Goal: Transaction & Acquisition: Subscribe to service/newsletter

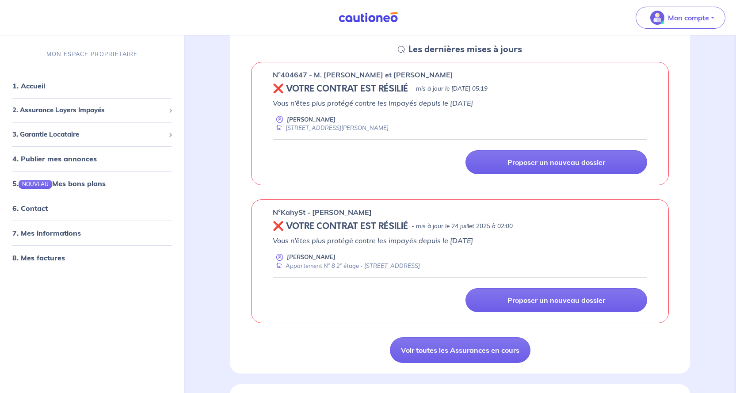
scroll to position [44, 0]
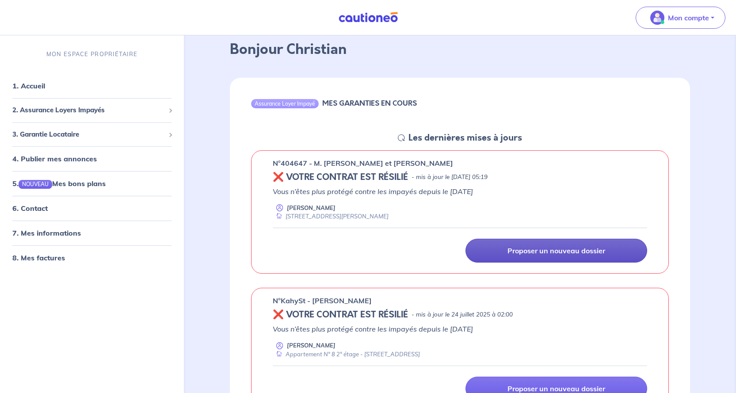
click at [544, 249] on p "Proposer un nouveau dossier" at bounding box center [557, 250] width 98 height 9
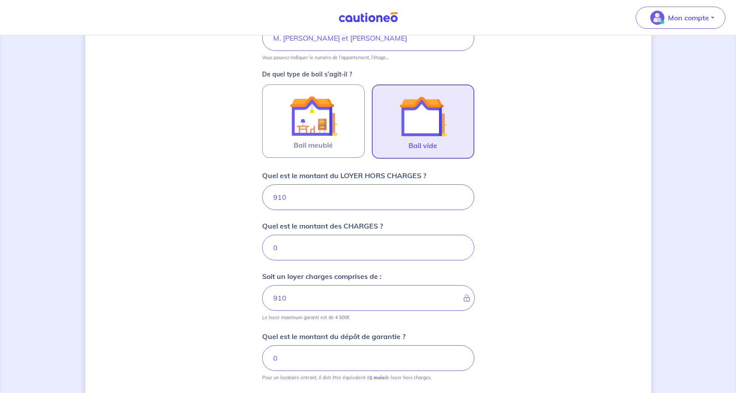
scroll to position [230, 0]
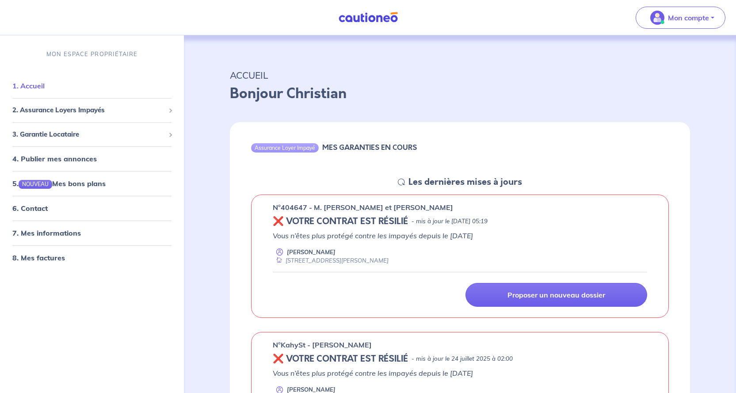
click at [29, 85] on link "1. Accueil" at bounding box center [28, 85] width 32 height 9
click at [83, 110] on span "2. Assurance Loyers Impayés" at bounding box center [88, 110] width 153 height 10
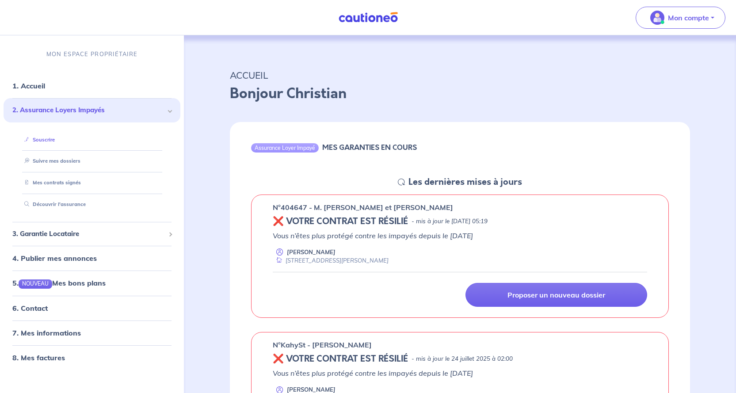
click at [48, 141] on link "Souscrire" at bounding box center [38, 140] width 34 height 6
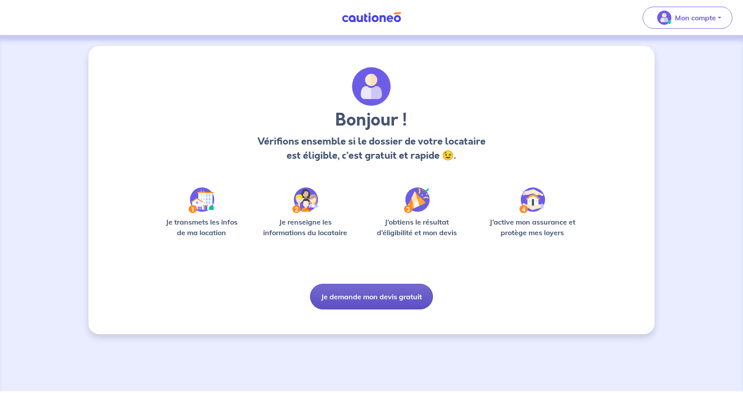
click at [366, 297] on button "Je demande mon devis gratuit" at bounding box center [371, 297] width 123 height 26
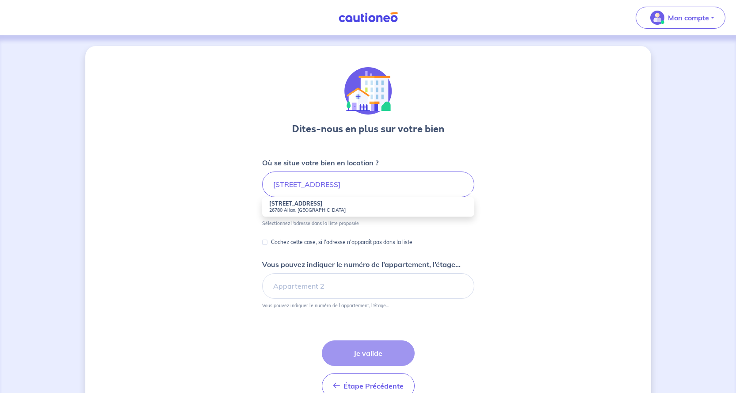
click at [288, 209] on small "26780 Allan, France" at bounding box center [368, 210] width 198 height 6
type input "120 Chemin de la Soie, 26780 Allan, France"
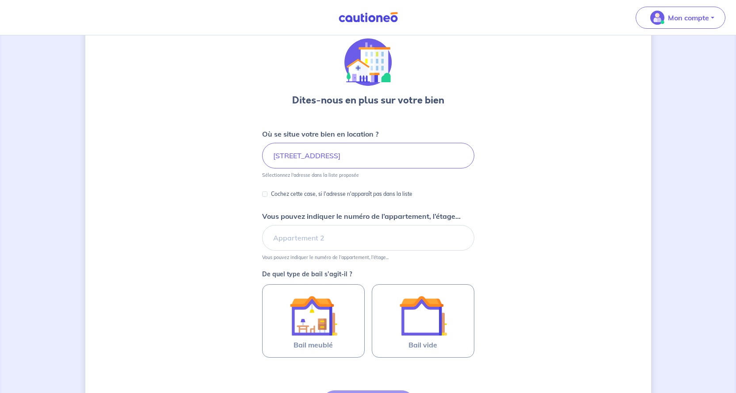
scroll to position [44, 0]
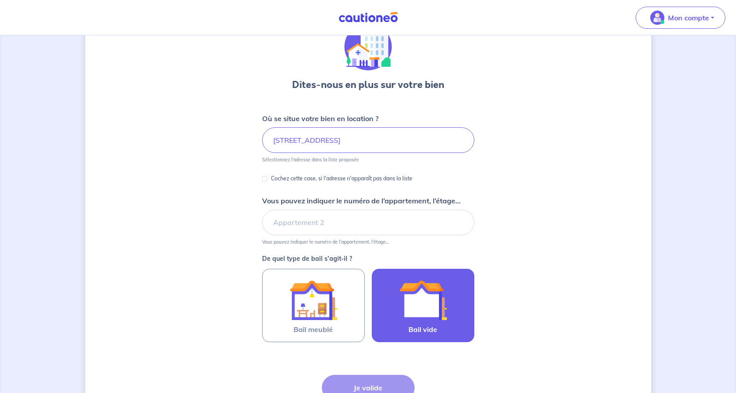
click at [430, 309] on img at bounding box center [423, 300] width 48 height 48
click at [0, 0] on input "Bail vide" at bounding box center [0, 0] width 0 height 0
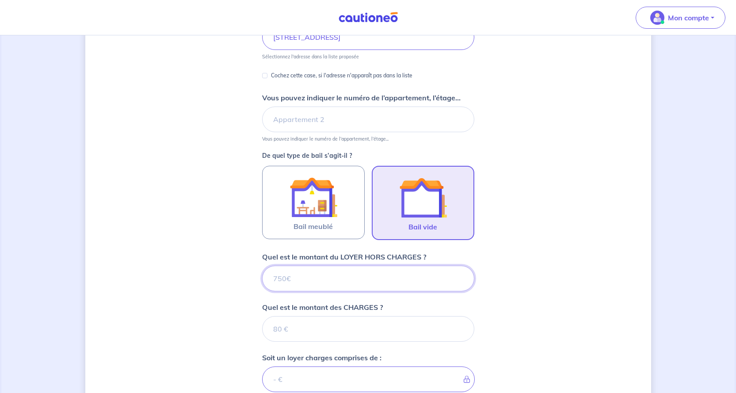
scroll to position [178, 0]
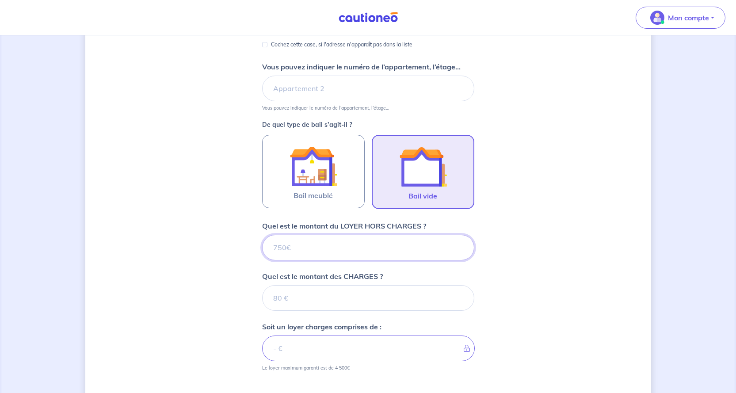
click at [323, 249] on input "Quel est le montant du LOYER HORS CHARGES ?" at bounding box center [368, 248] width 212 height 26
click at [291, 247] on input "Quel est le montant du LOYER HORS CHARGES ?" at bounding box center [368, 248] width 212 height 26
type input "10"
type input "105"
type input "1050"
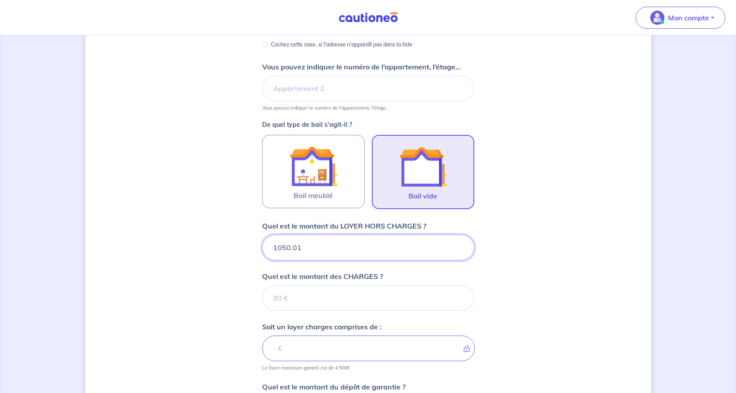
type input "1050.01"
click at [459, 244] on input "1050.01" at bounding box center [368, 248] width 212 height 26
click at [303, 249] on input "1050.01" at bounding box center [368, 248] width 212 height 26
type input "1050.0"
type input "1050.00"
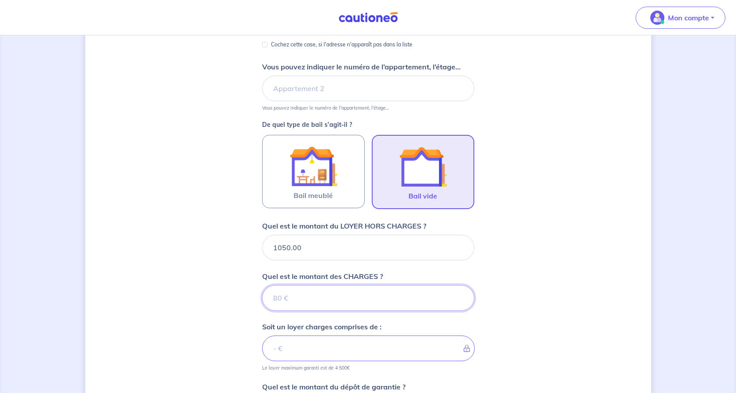
click at [289, 298] on input "Quel est le montant des CHARGES ?" at bounding box center [368, 298] width 212 height 26
type input "7"
type input "1057"
type input "75"
type input "1125"
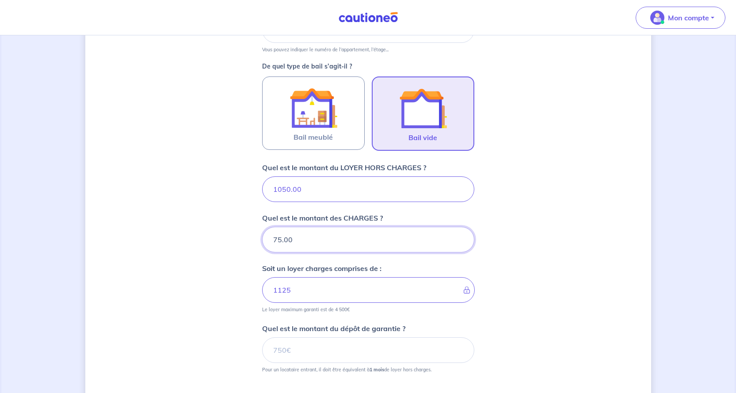
scroll to position [267, 0]
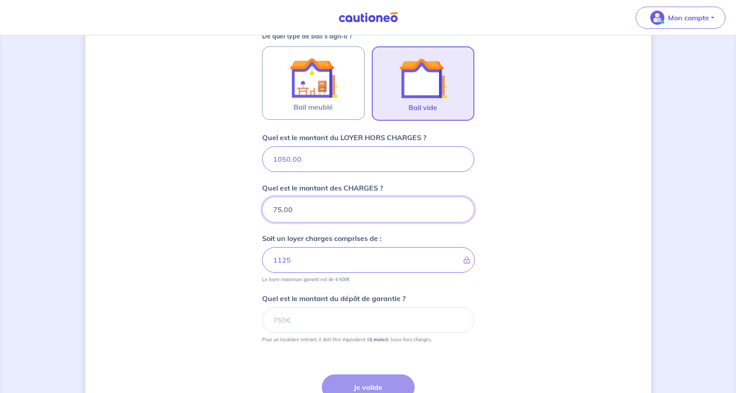
type input "75.00"
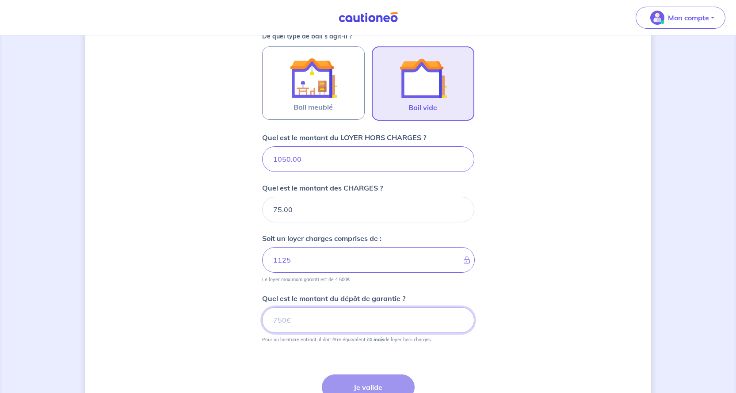
click at [290, 319] on input "Quel est le montant du dépôt de garantie ?" at bounding box center [368, 320] width 212 height 26
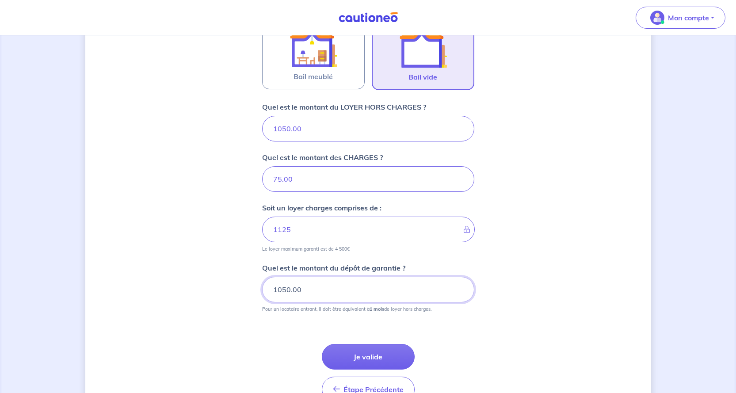
scroll to position [349, 0]
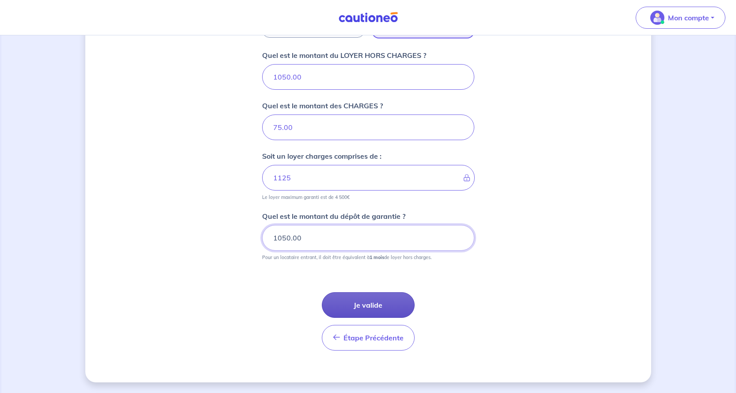
type input "1050.00"
click at [379, 303] on button "Je valide" at bounding box center [368, 305] width 93 height 26
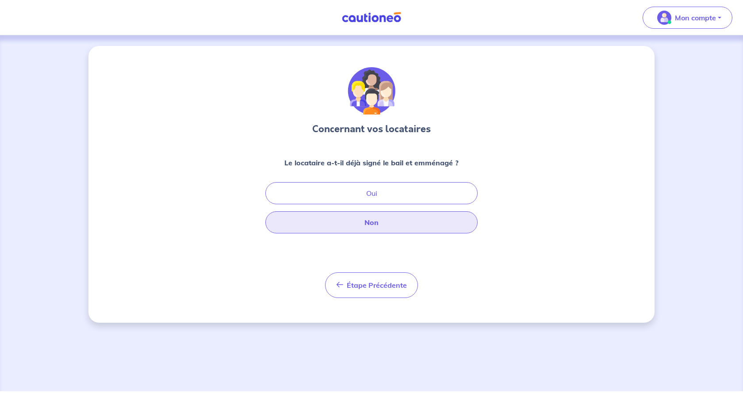
click at [371, 222] on button "Non" at bounding box center [371, 222] width 212 height 22
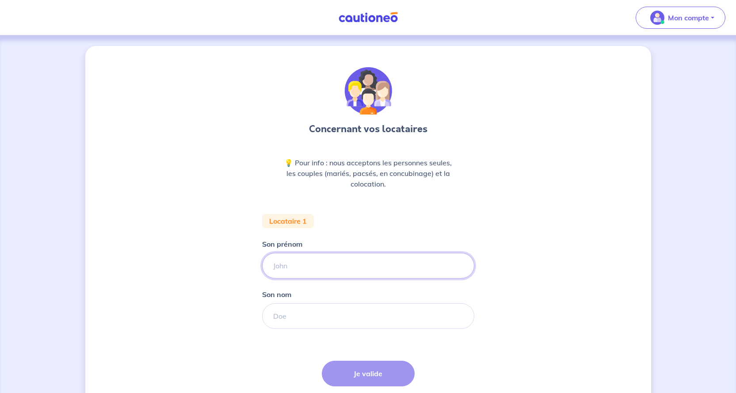
click at [287, 268] on input "Son prénom" at bounding box center [368, 266] width 212 height 26
type input "Marie-Alexia"
click at [292, 320] on input "Son nom" at bounding box center [368, 316] width 212 height 26
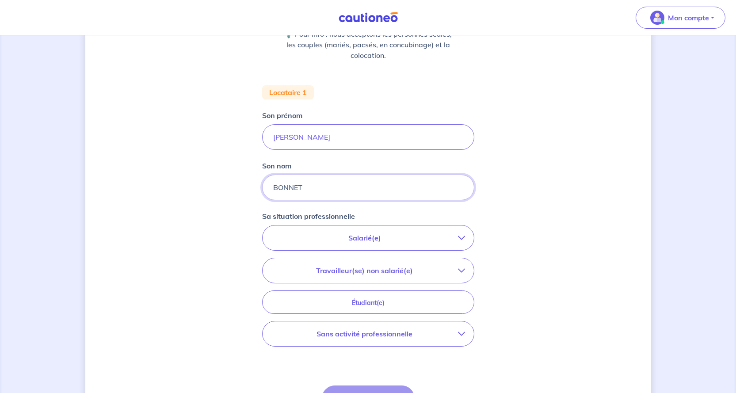
scroll to position [133, 0]
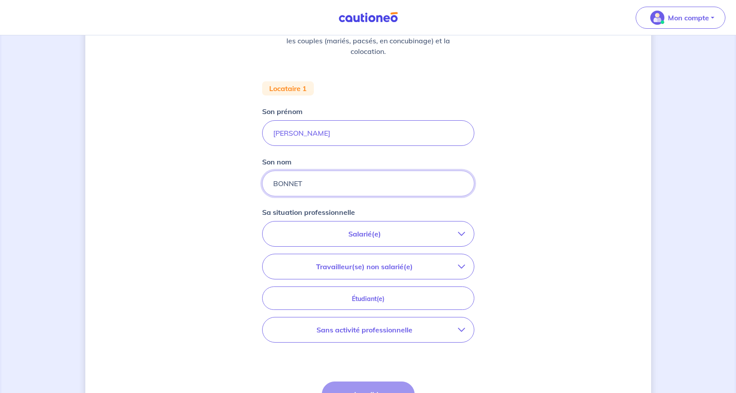
type input "BONNET"
click at [461, 233] on icon "button" at bounding box center [461, 233] width 7 height 7
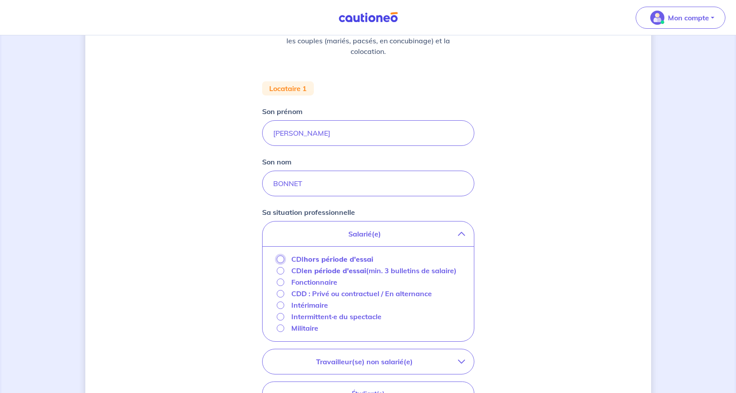
click at [281, 259] on input "CDI hors période d'essai" at bounding box center [281, 260] width 8 height 8
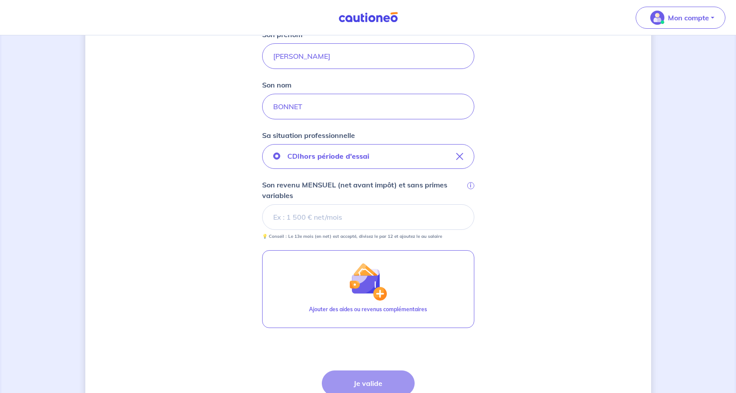
scroll to position [221, 0]
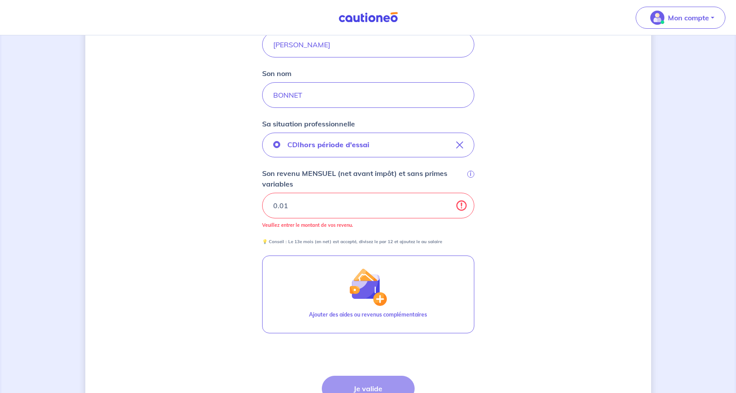
click at [459, 203] on input "0.01" at bounding box center [368, 206] width 212 height 26
click at [556, 215] on div "Concernant vos locataires 💡 Pour info : nous acceptons les personnes seules, le…" at bounding box center [368, 145] width 566 height 641
click at [173, 221] on div "Concernant vos locataires 💡 Pour info : nous acceptons les personnes seules, le…" at bounding box center [368, 145] width 566 height 641
click at [290, 205] on input "0.01" at bounding box center [368, 206] width 212 height 26
type input "0"
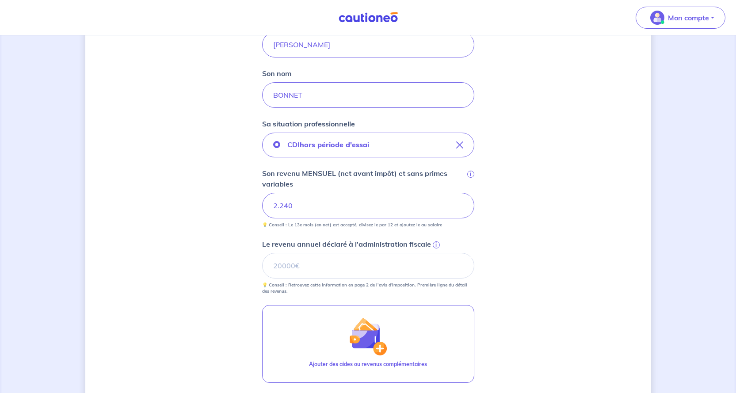
type input "2.24"
type input "2"
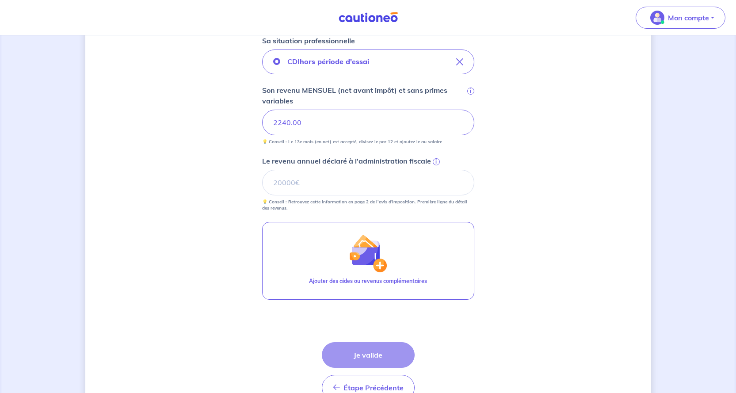
scroll to position [354, 0]
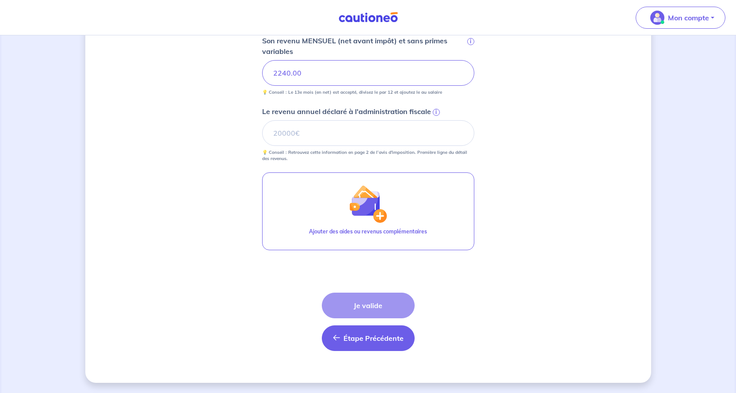
type input "2240.00"
click at [360, 338] on span "Étape Précédente" at bounding box center [374, 338] width 60 height 9
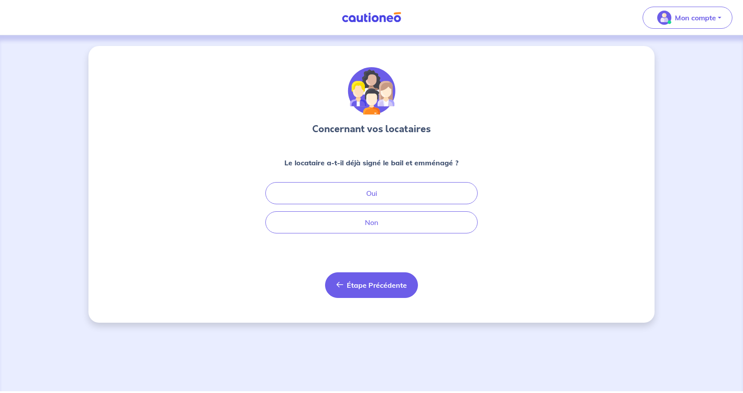
click at [355, 284] on span "Étape Précédente" at bounding box center [377, 285] width 60 height 9
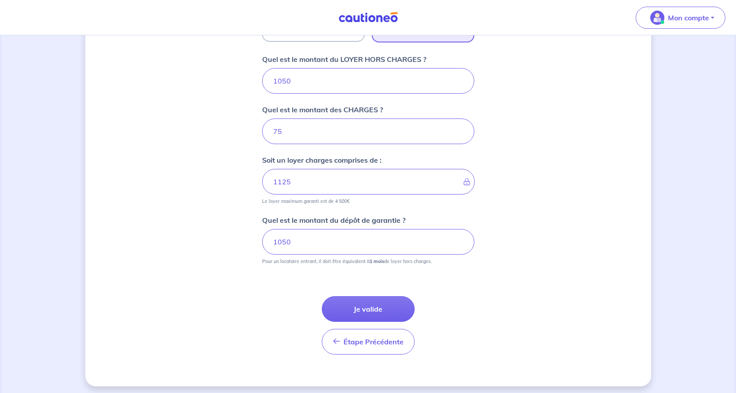
scroll to position [349, 0]
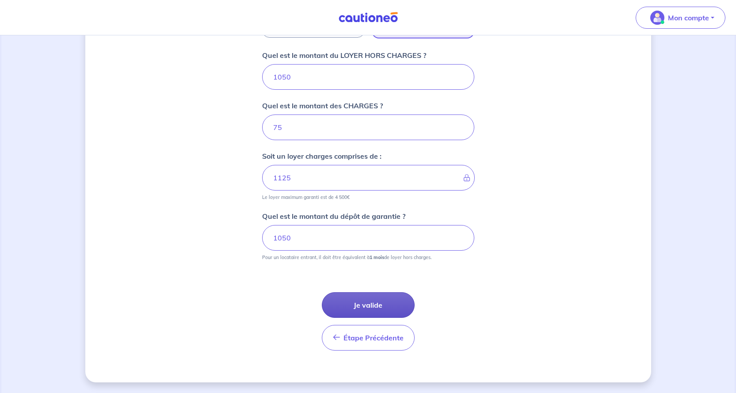
click at [378, 301] on button "Je valide" at bounding box center [368, 305] width 93 height 26
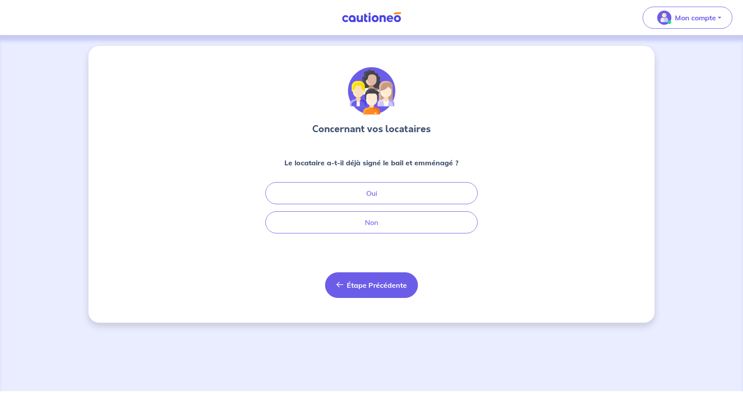
click at [374, 282] on span "Étape Précédente" at bounding box center [377, 285] width 60 height 9
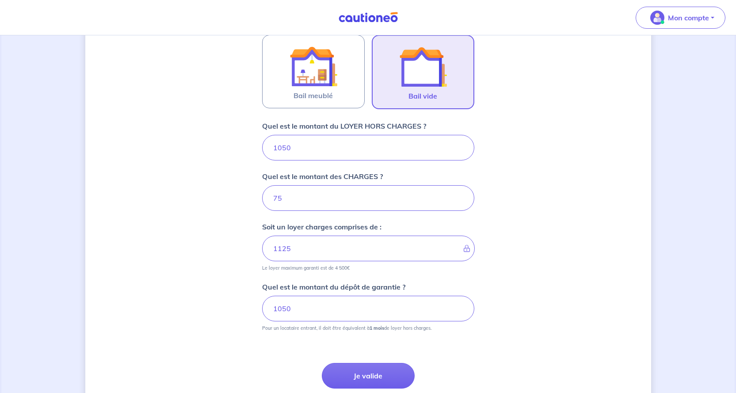
scroll to position [349, 0]
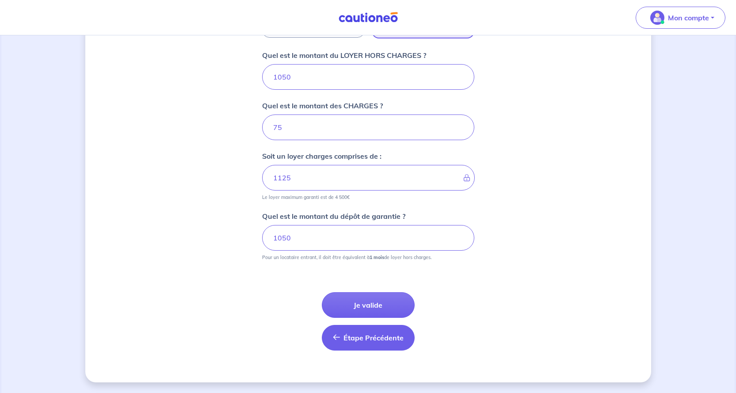
click at [358, 335] on span "Étape Précédente" at bounding box center [374, 337] width 60 height 9
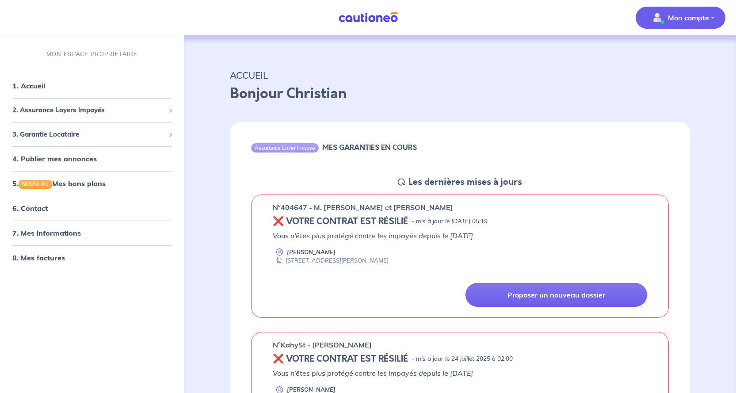
click at [714, 16] on button "Mon compte" at bounding box center [681, 18] width 90 height 22
click at [670, 73] on link "Me déconnecter" at bounding box center [671, 76] width 71 height 14
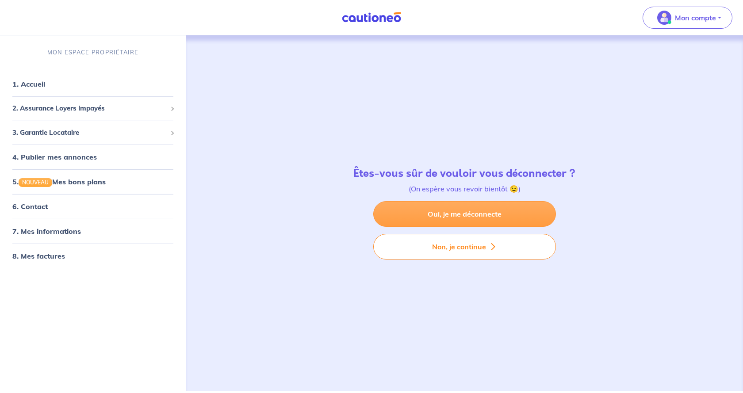
click at [478, 214] on link "Oui, je me déconnecte" at bounding box center [464, 214] width 183 height 26
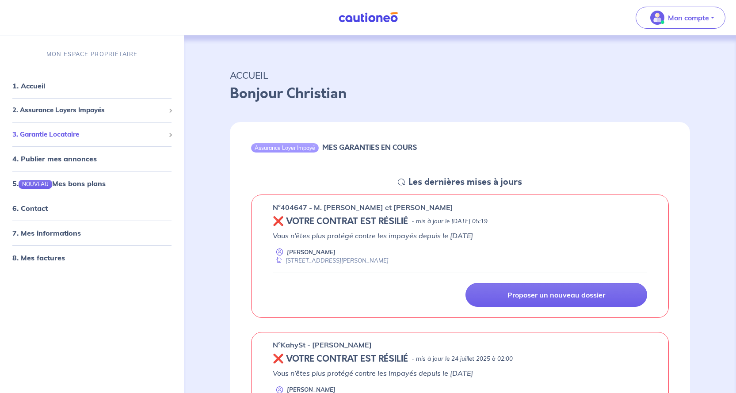
click at [41, 133] on span "3. Garantie Locataire" at bounding box center [88, 135] width 153 height 10
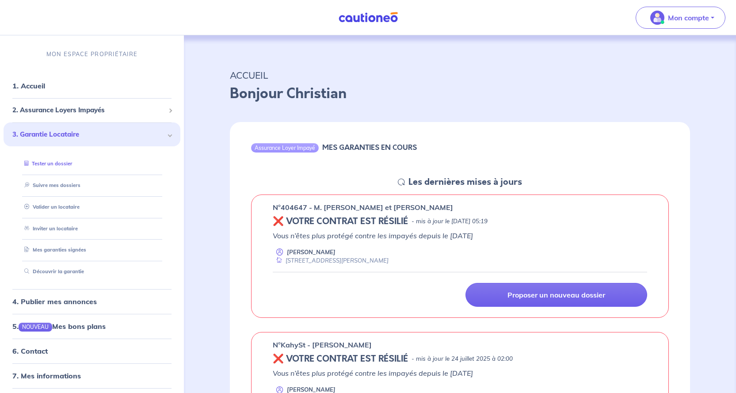
click at [61, 163] on link "Tester un dossier" at bounding box center [46, 164] width 51 height 6
click at [69, 207] on link "Valider un locataire" at bounding box center [50, 207] width 58 height 6
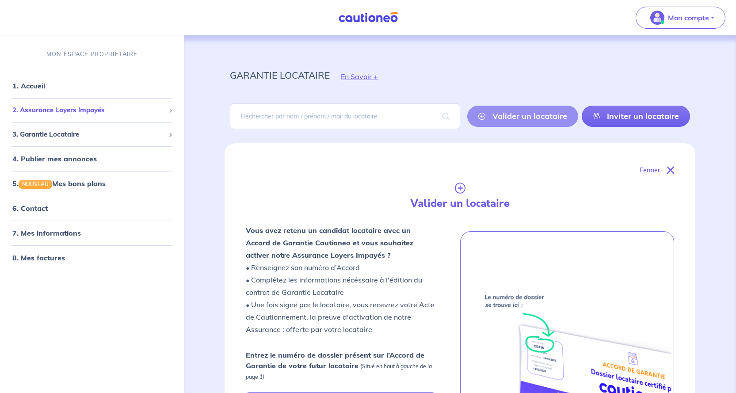
click at [78, 110] on span "2. Assurance Loyers Impayés" at bounding box center [88, 110] width 153 height 10
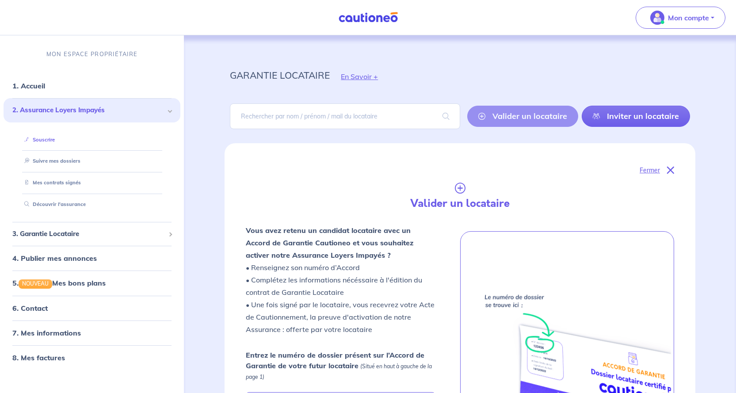
click at [47, 139] on link "Souscrire" at bounding box center [38, 140] width 34 height 6
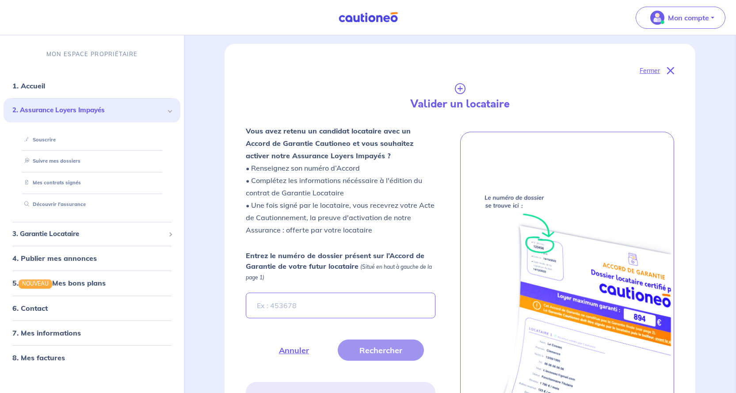
scroll to position [99, 0]
click at [673, 70] on icon at bounding box center [670, 71] width 7 height 7
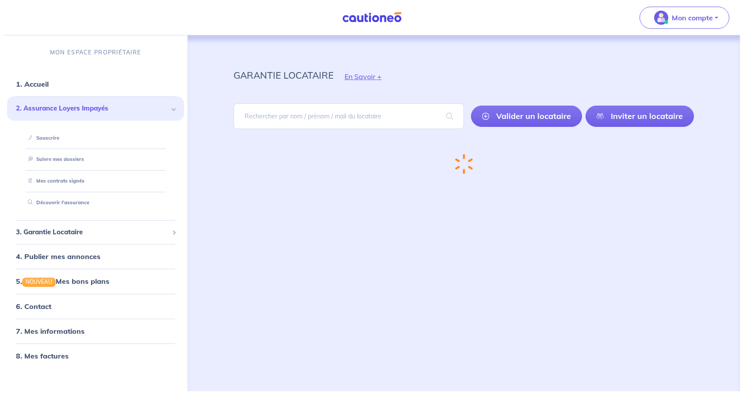
scroll to position [0, 0]
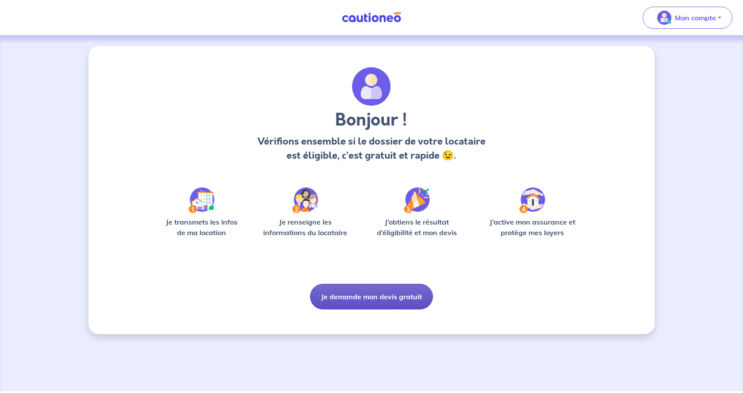
click at [394, 296] on button "Je demande mon devis gratuit" at bounding box center [371, 297] width 123 height 26
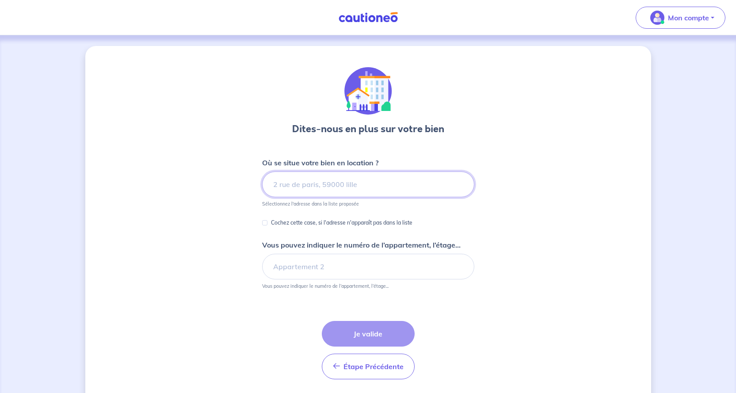
click at [299, 182] on input at bounding box center [368, 185] width 212 height 26
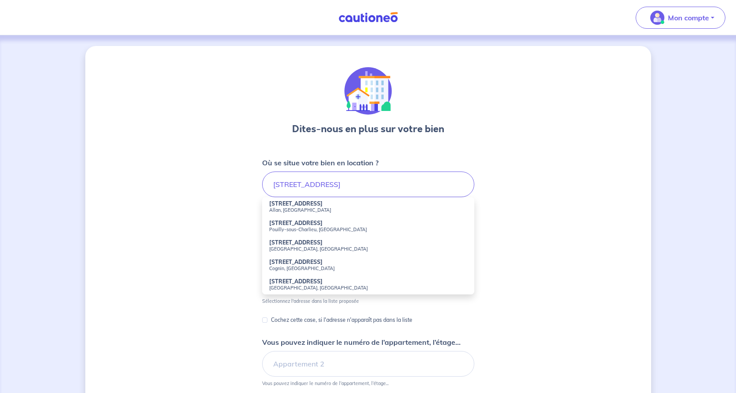
click at [296, 205] on strong "[STREET_ADDRESS]" at bounding box center [296, 203] width 54 height 7
type input "[STREET_ADDRESS]"
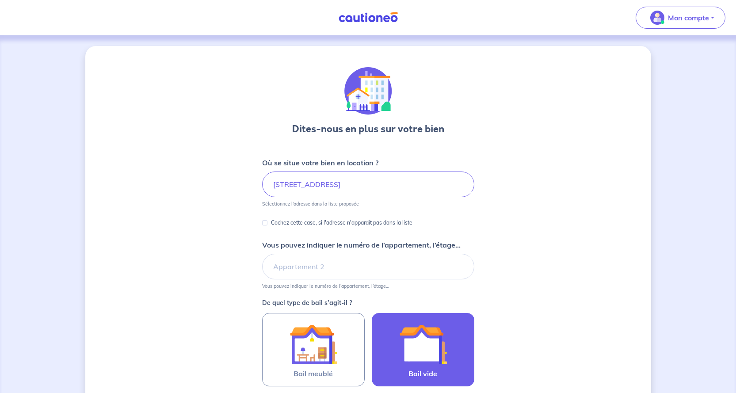
click at [427, 354] on img at bounding box center [423, 345] width 48 height 48
click at [0, 0] on input "Bail vide" at bounding box center [0, 0] width 0 height 0
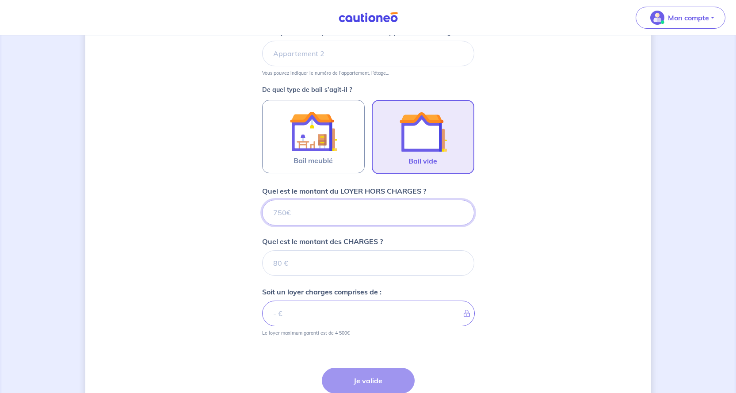
scroll to position [230, 0]
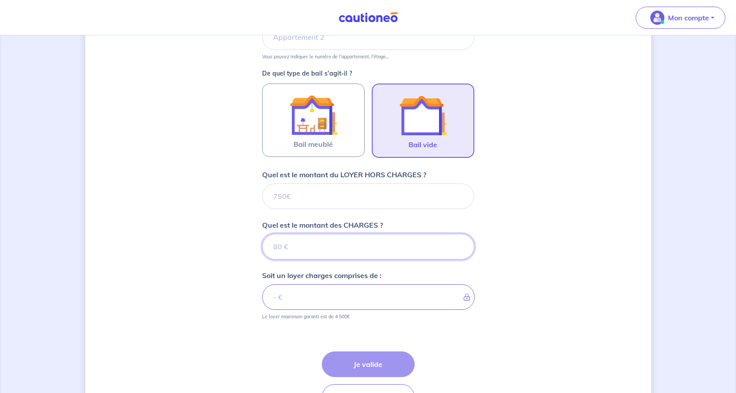
click at [289, 249] on input "Quel est le montant des CHARGES ?" at bounding box center [368, 247] width 212 height 26
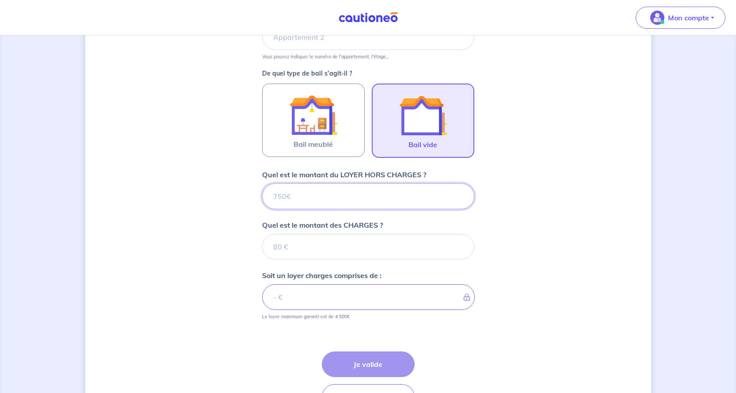
click at [298, 195] on input "Quel est le montant du LOYER HORS CHARGES ?" at bounding box center [368, 197] width 212 height 26
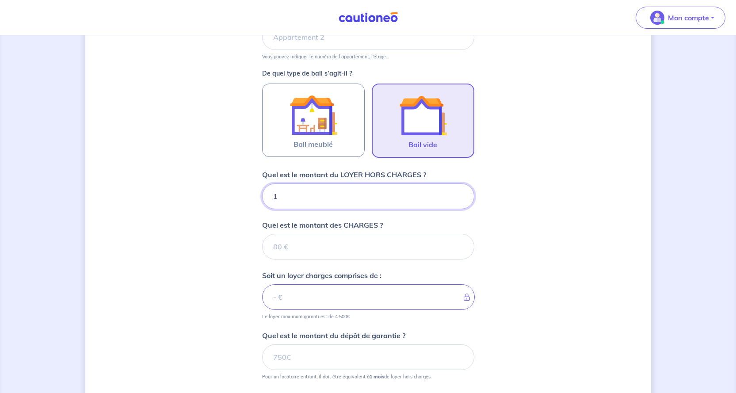
type input "10"
type input "105"
type input "1050"
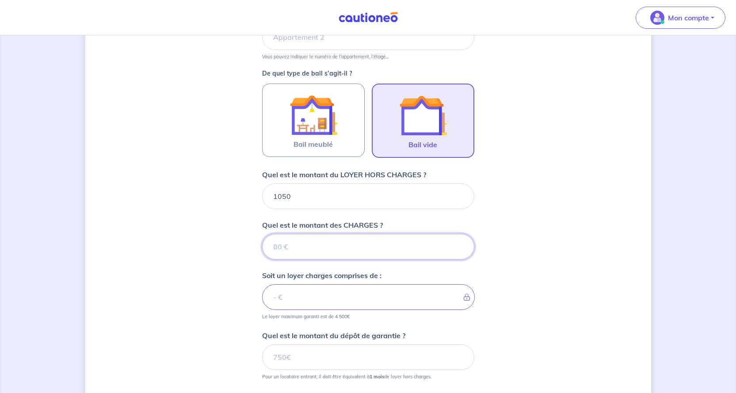
click at [292, 246] on input "Quel est le montant des CHARGES ?" at bounding box center [368, 247] width 212 height 26
type input "75"
type input "1125"
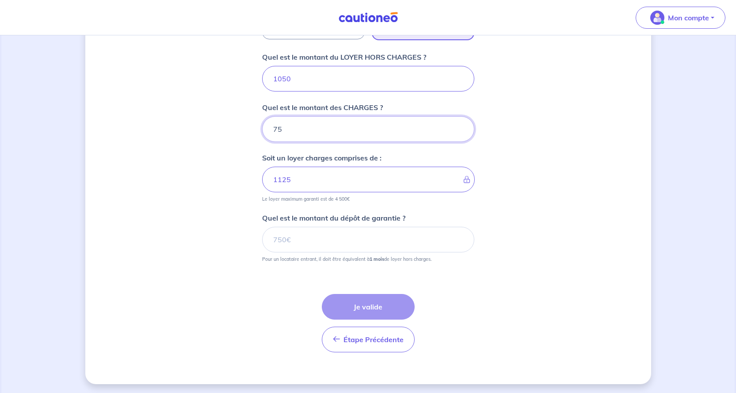
scroll to position [349, 0]
type input "75"
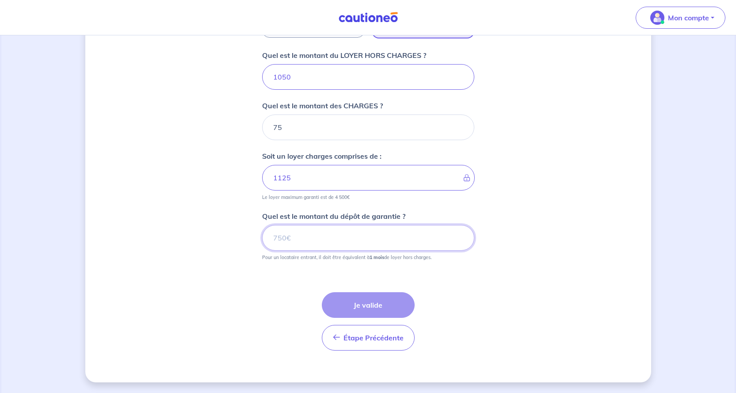
click at [291, 238] on input "Quel est le montant du dépôt de garantie ?" at bounding box center [368, 238] width 212 height 26
type input "1050"
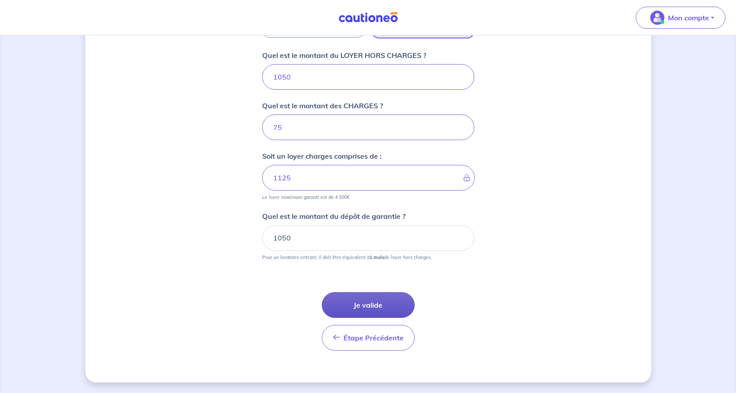
click at [370, 306] on button "Je valide" at bounding box center [368, 305] width 93 height 26
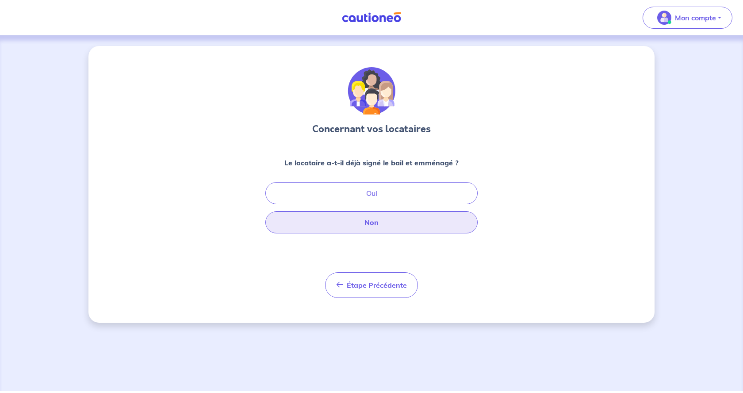
click at [372, 222] on button "Non" at bounding box center [371, 222] width 212 height 22
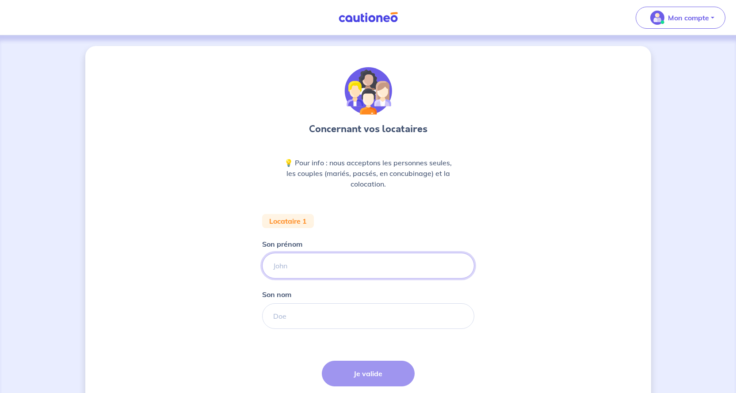
click at [289, 266] on input "Son prénom" at bounding box center [368, 266] width 212 height 26
type input "Marie-Alexia"
click at [292, 318] on input "Son nom" at bounding box center [368, 316] width 212 height 26
type input "BONNET"
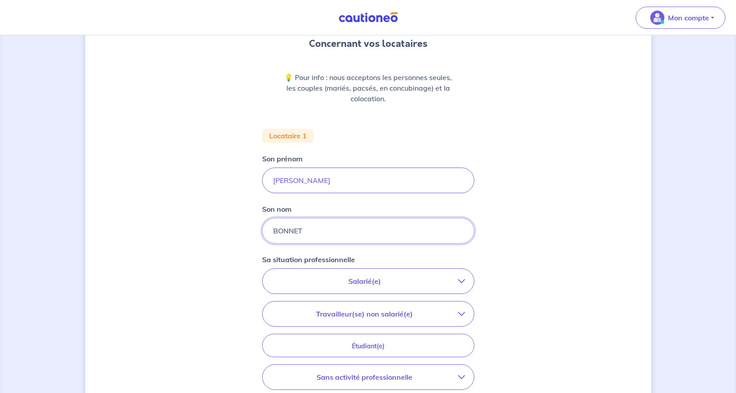
scroll to position [88, 0]
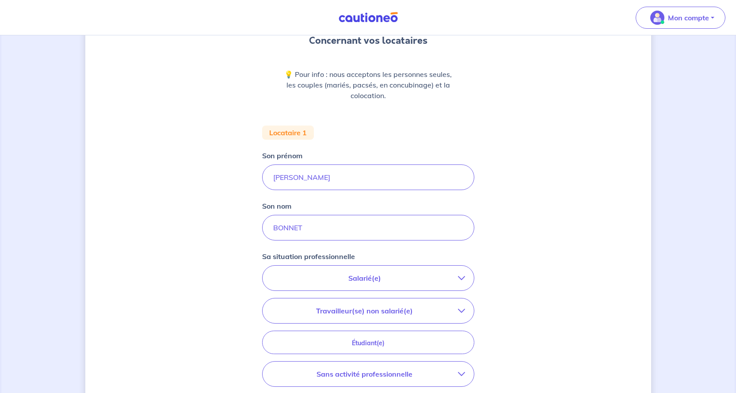
click at [463, 276] on icon "button" at bounding box center [461, 278] width 7 height 7
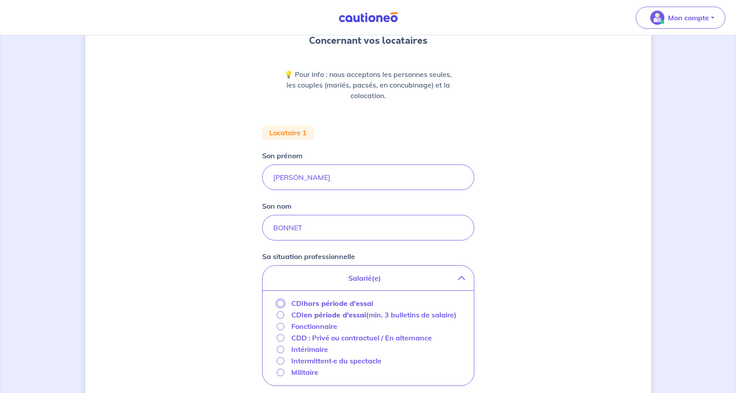
click at [280, 305] on input "CDI hors période d'essai" at bounding box center [281, 304] width 8 height 8
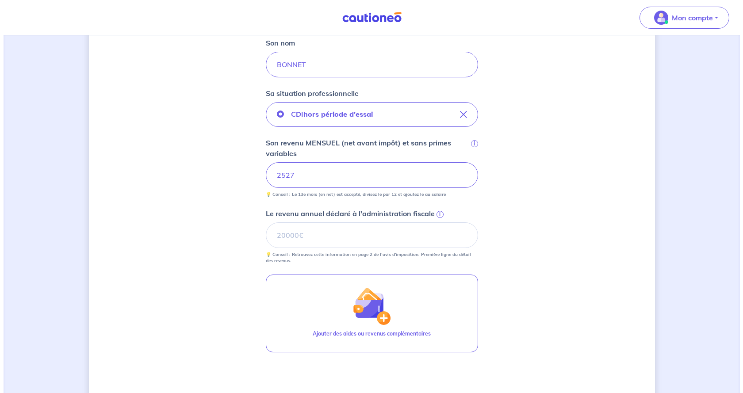
scroll to position [265, 0]
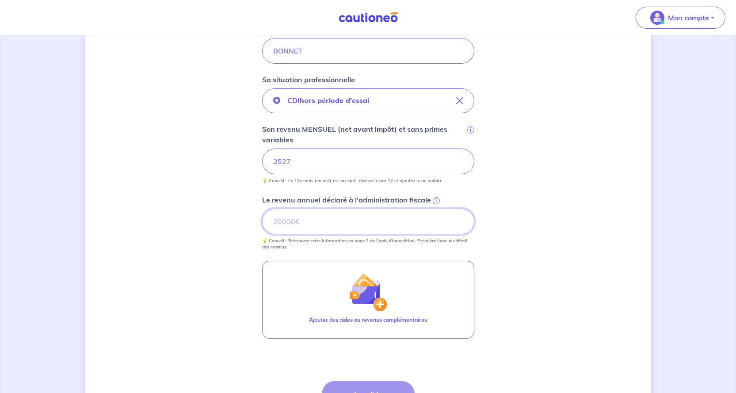
click at [302, 221] on input "Le revenu annuel déclaré à l'administration fiscale i" at bounding box center [368, 222] width 212 height 26
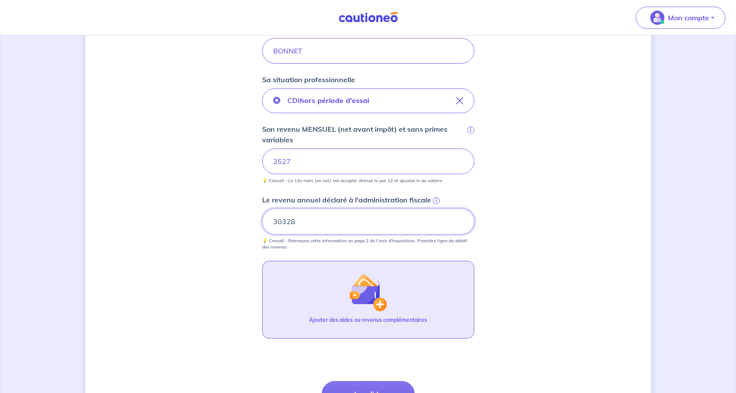
type input "30328"
click at [375, 306] on img "button" at bounding box center [368, 292] width 38 height 38
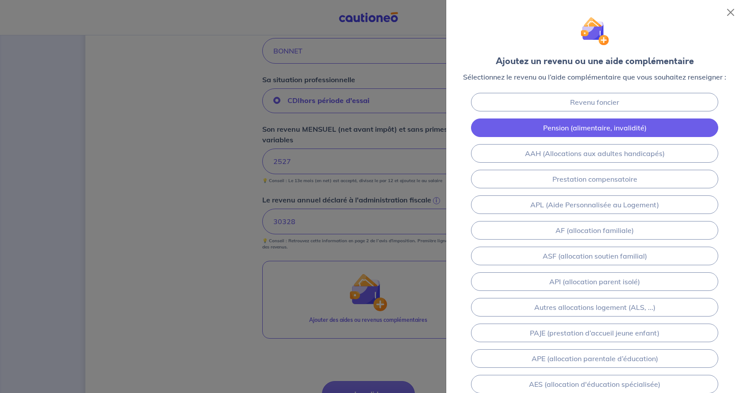
click at [584, 128] on link "Pension (alimentaire, invalidité)" at bounding box center [594, 128] width 247 height 19
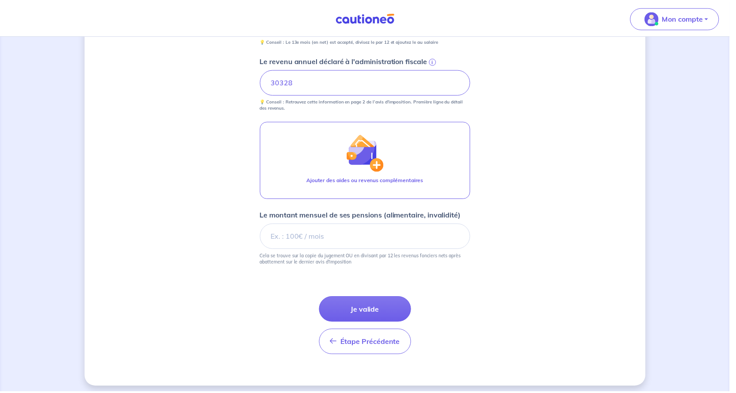
scroll to position [410, 0]
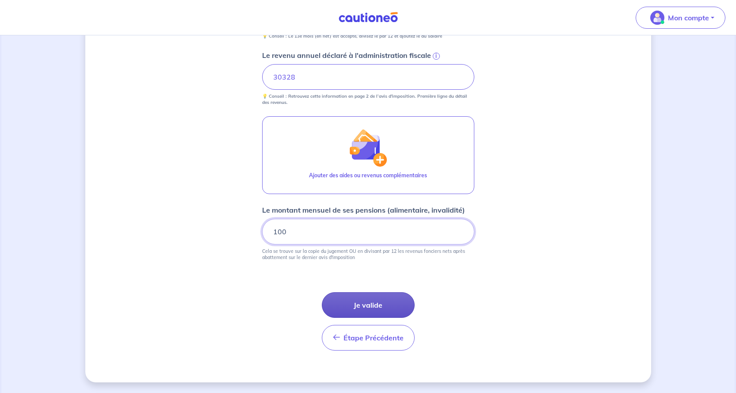
type input "100"
click at [360, 305] on button "Je valide" at bounding box center [368, 305] width 93 height 26
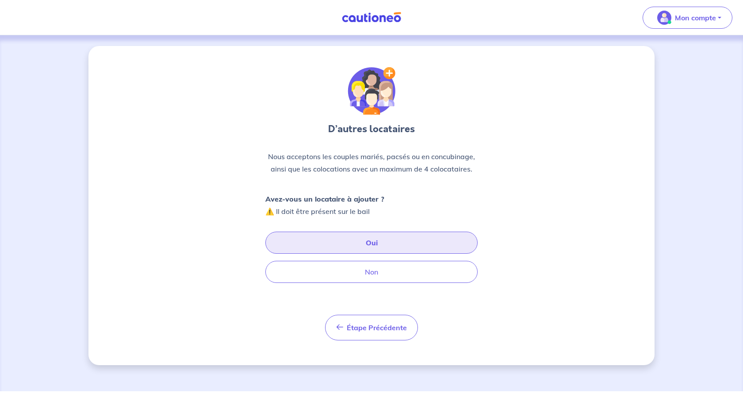
click at [370, 241] on button "Oui" at bounding box center [371, 243] width 212 height 22
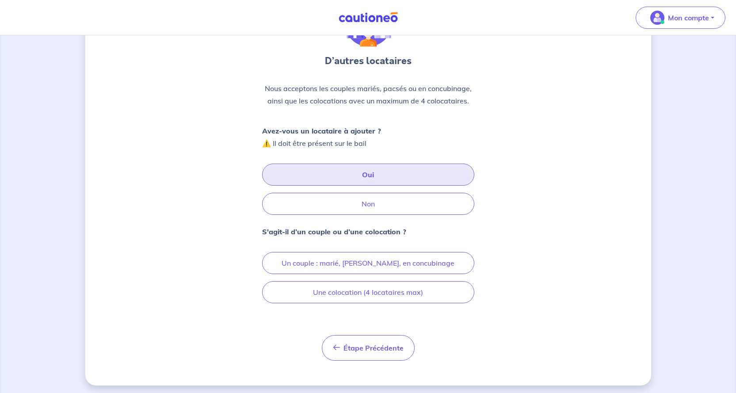
scroll to position [71, 0]
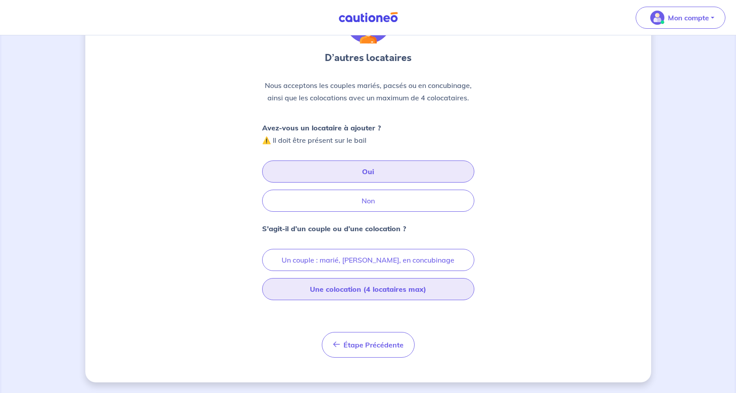
click at [333, 290] on button "Une colocation (4 locataires max)" at bounding box center [368, 289] width 212 height 22
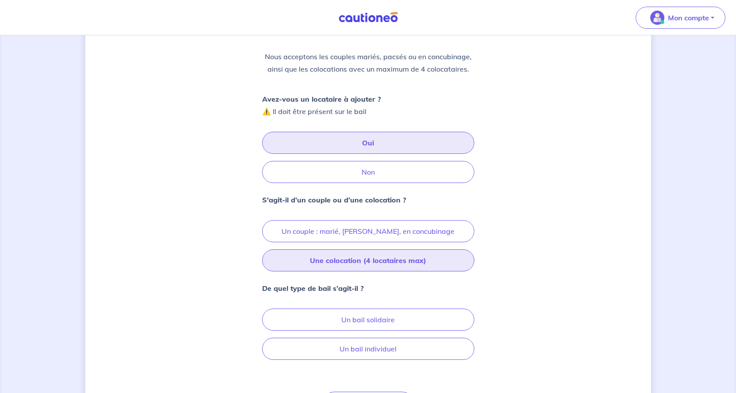
scroll to position [115, 0]
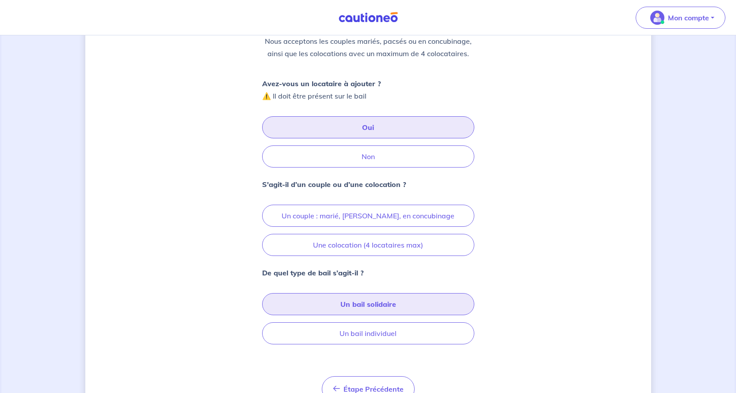
click at [382, 305] on button "Un bail solidaire" at bounding box center [368, 304] width 212 height 22
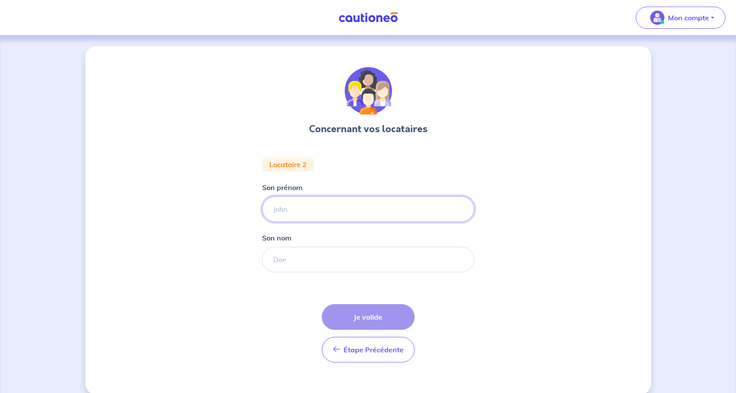
click at [297, 209] on input "Son prénom" at bounding box center [368, 209] width 212 height 26
type input "Amélie"
click at [287, 261] on input "Son nom" at bounding box center [368, 260] width 212 height 26
type input "BONNET"
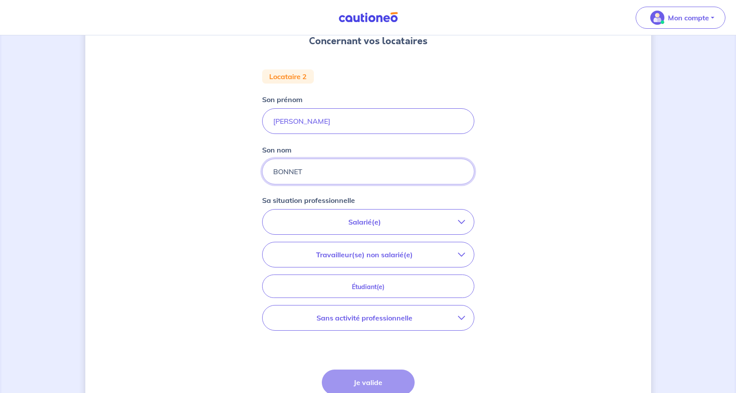
scroll to position [133, 0]
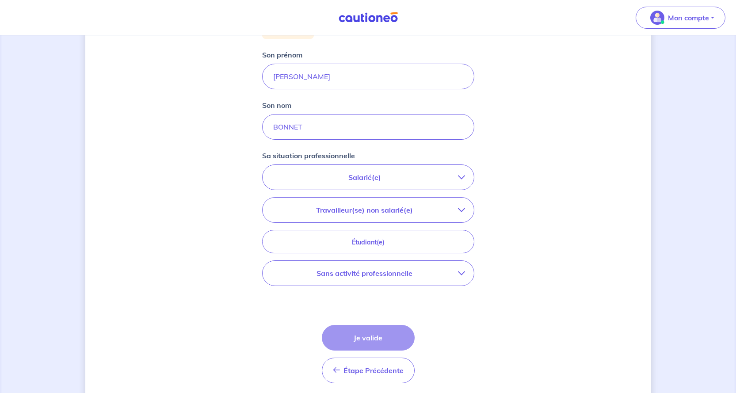
click at [462, 176] on icon "button" at bounding box center [461, 177] width 7 height 7
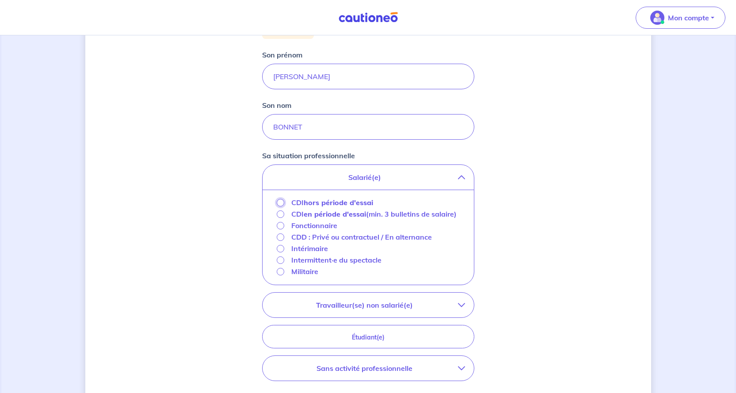
click at [280, 201] on input "CDI hors période d'essai" at bounding box center [281, 203] width 8 height 8
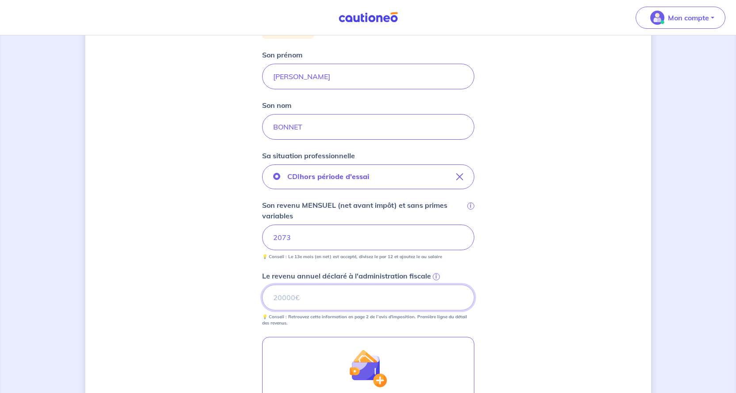
click at [299, 297] on input "Le revenu annuel déclaré à l'administration fiscale i" at bounding box center [368, 298] width 212 height 26
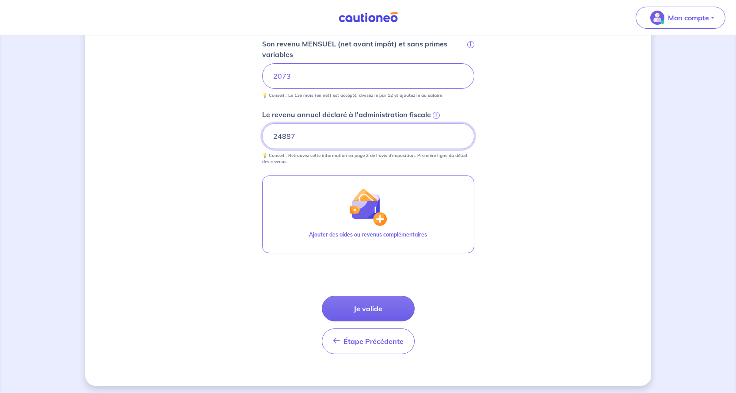
scroll to position [298, 0]
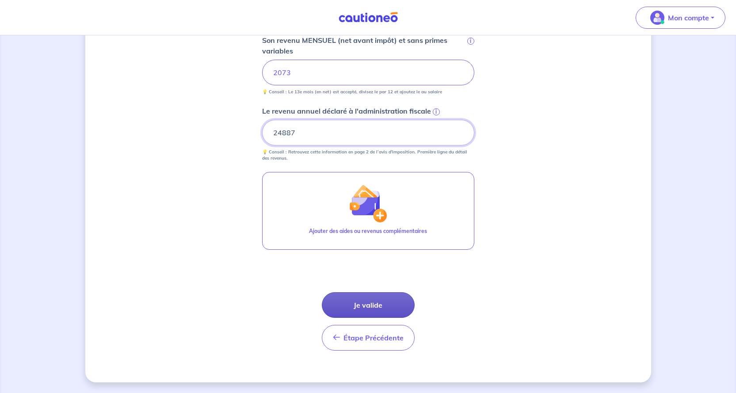
type input "24887"
click at [375, 305] on button "Je valide" at bounding box center [368, 305] width 93 height 26
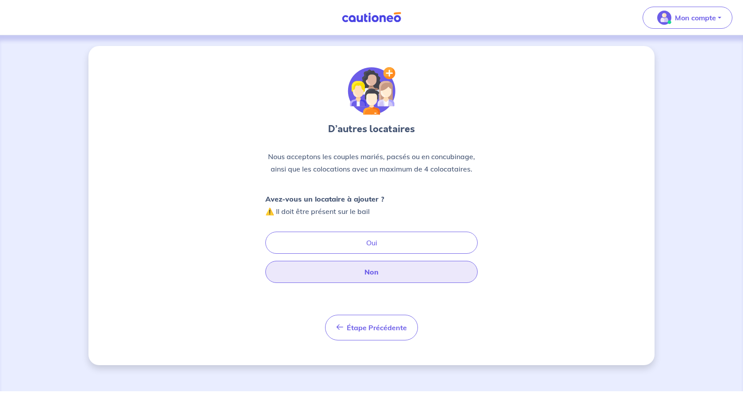
click at [375, 272] on button "Non" at bounding box center [371, 272] width 212 height 22
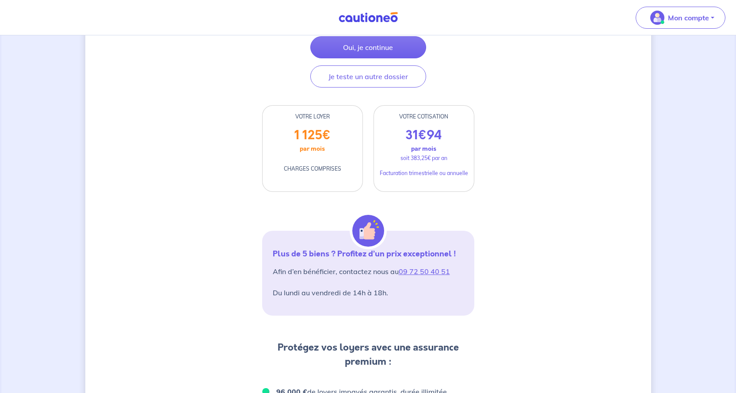
scroll to position [46, 0]
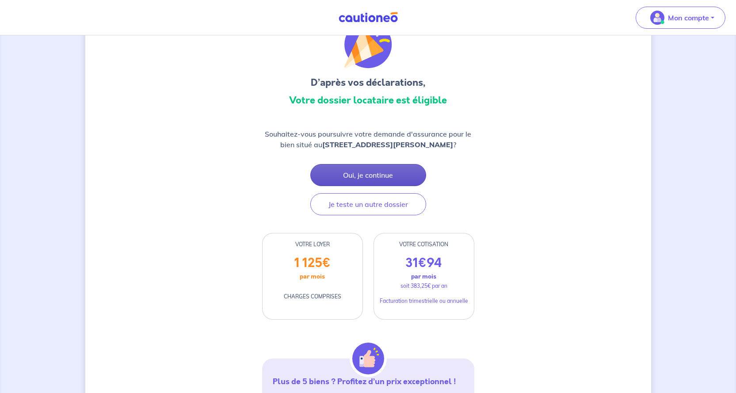
click at [363, 174] on button "Oui, je continue" at bounding box center [368, 175] width 116 height 22
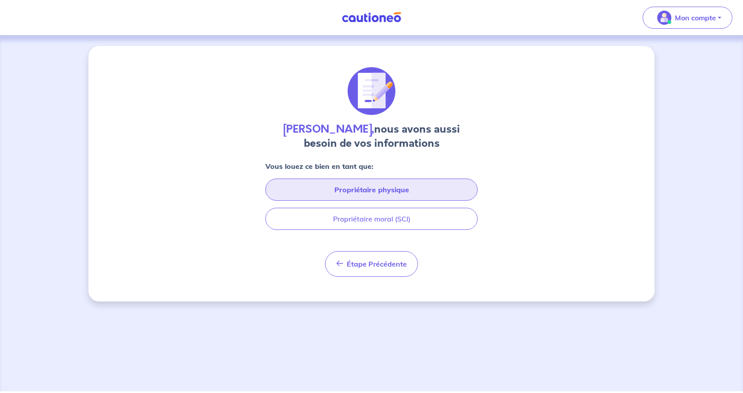
click at [379, 190] on button "Propriétaire physique" at bounding box center [371, 190] width 212 height 22
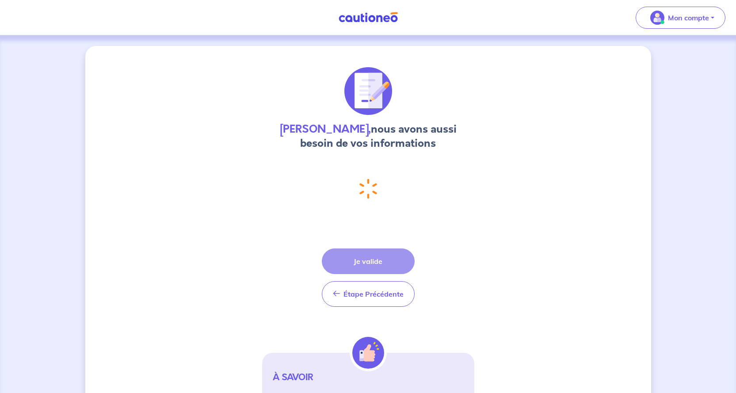
select select "FR"
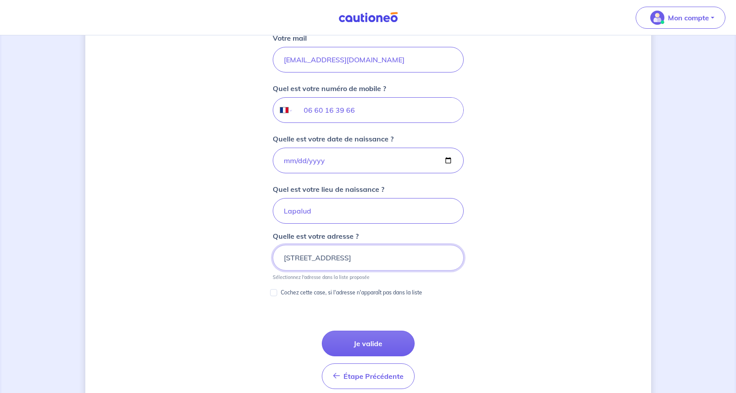
scroll to position [329, 0]
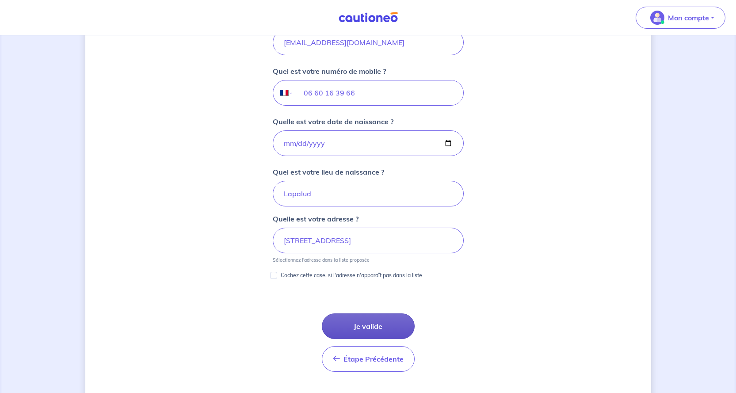
click at [367, 326] on button "Je valide" at bounding box center [368, 327] width 93 height 26
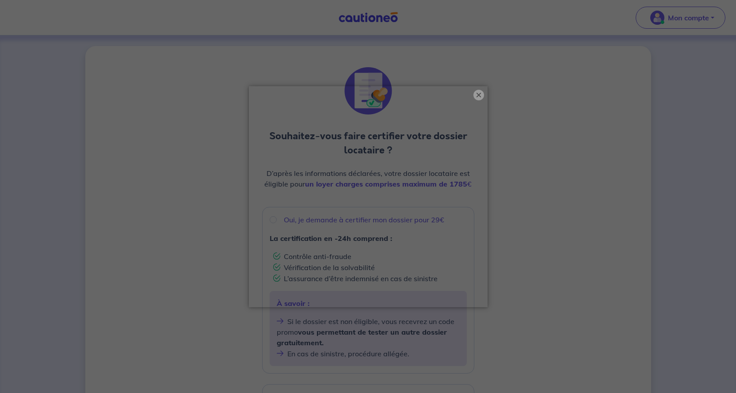
click at [480, 93] on button "×" at bounding box center [479, 95] width 11 height 11
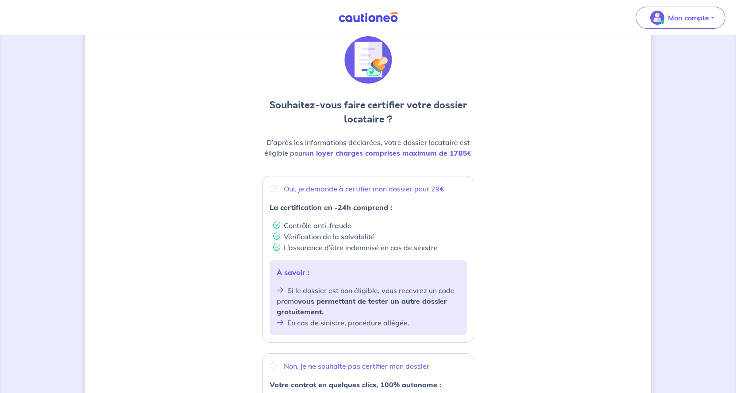
scroll to position [44, 0]
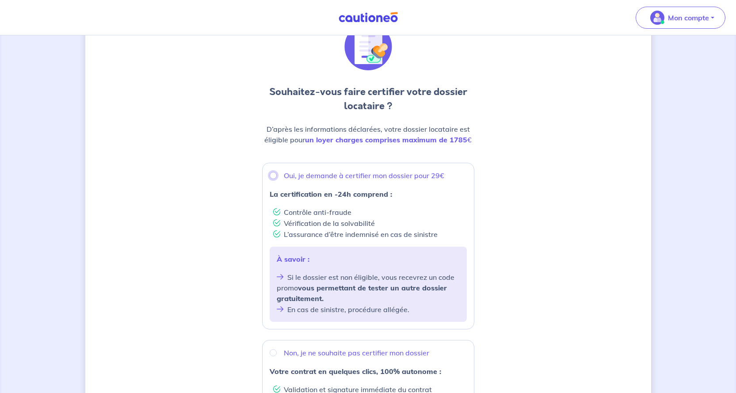
drag, startPoint x: 273, startPoint y: 175, endPoint x: 267, endPoint y: 172, distance: 6.9
click at [274, 175] on input "Oui, je demande à certifier mon dossier pour 29€" at bounding box center [273, 175] width 7 height 7
radio input "true"
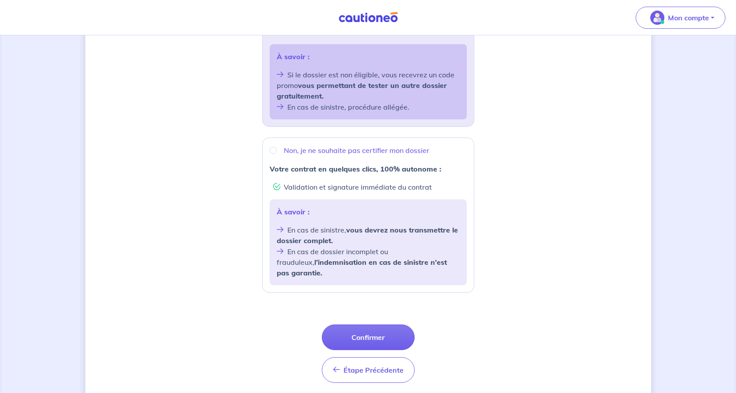
scroll to position [268, 0]
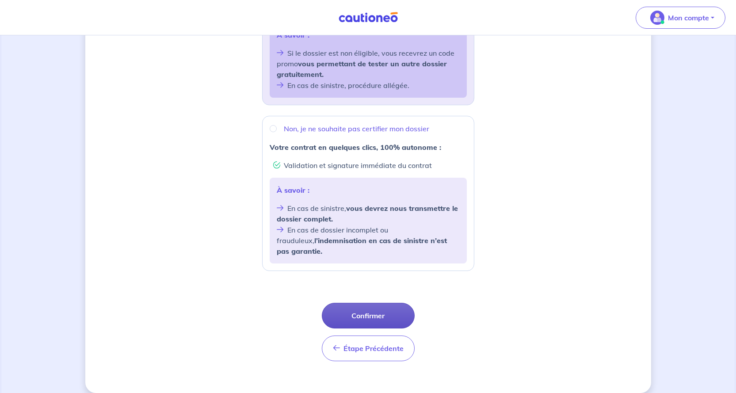
click at [366, 306] on button "Confirmer" at bounding box center [368, 316] width 93 height 26
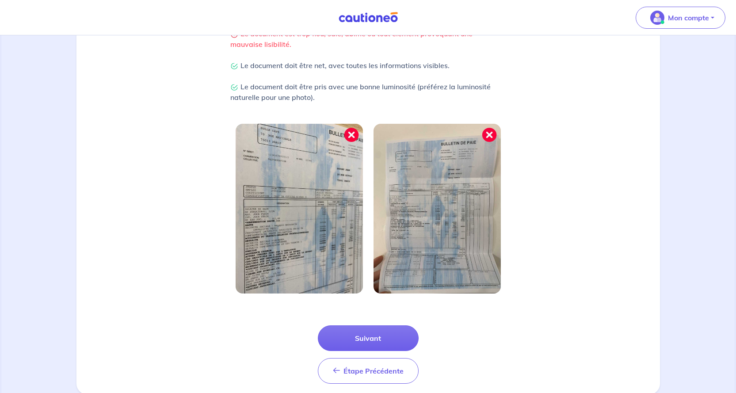
scroll to position [240, 0]
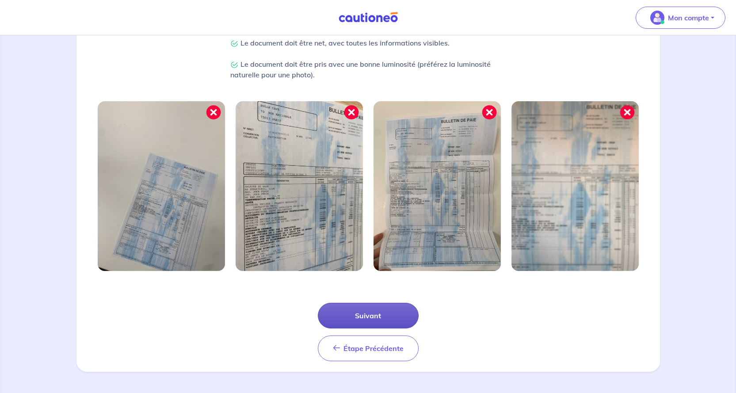
click at [362, 314] on button "Suivant" at bounding box center [368, 316] width 101 height 26
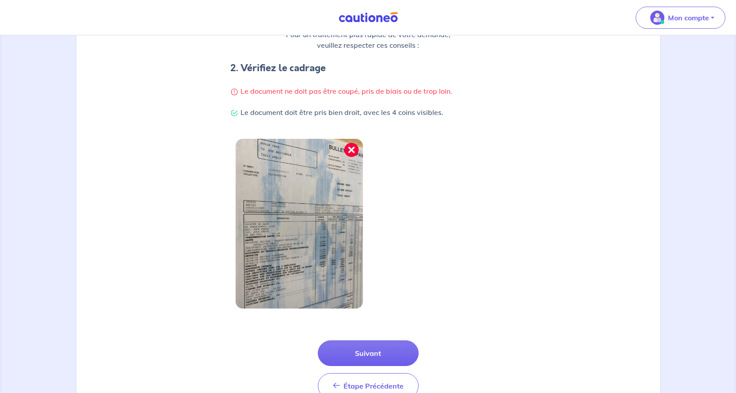
scroll to position [177, 0]
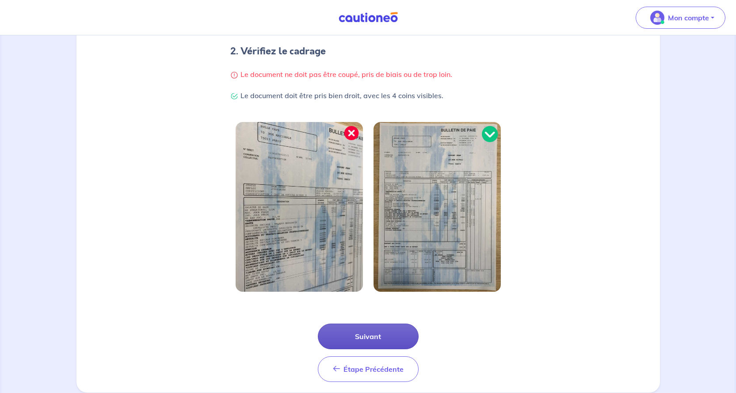
click at [371, 337] on button "Suivant" at bounding box center [368, 337] width 101 height 26
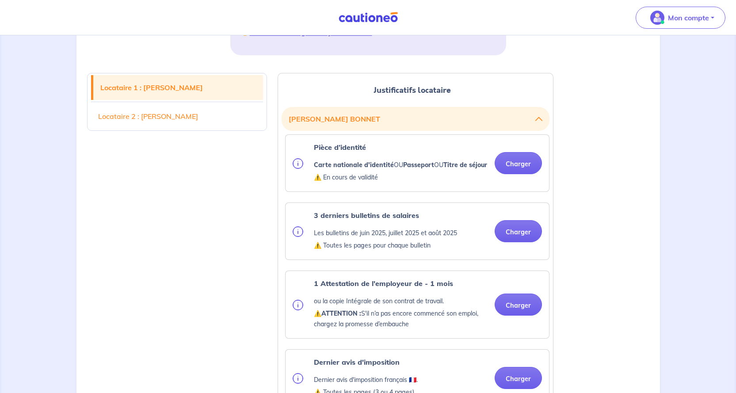
scroll to position [177, 0]
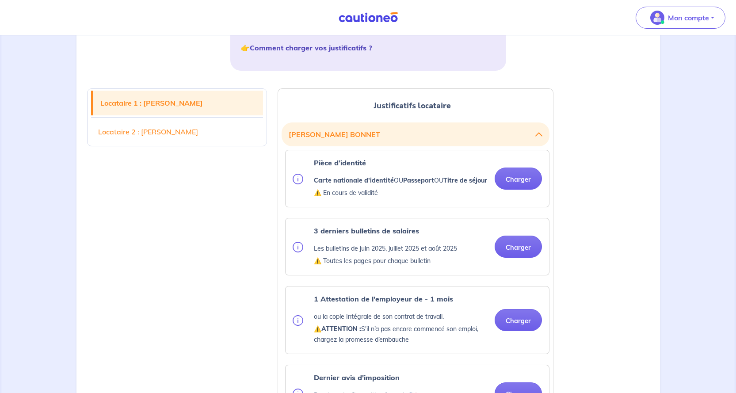
click at [318, 49] on strong "Comment charger vos justificatifs ?" at bounding box center [311, 47] width 122 height 9
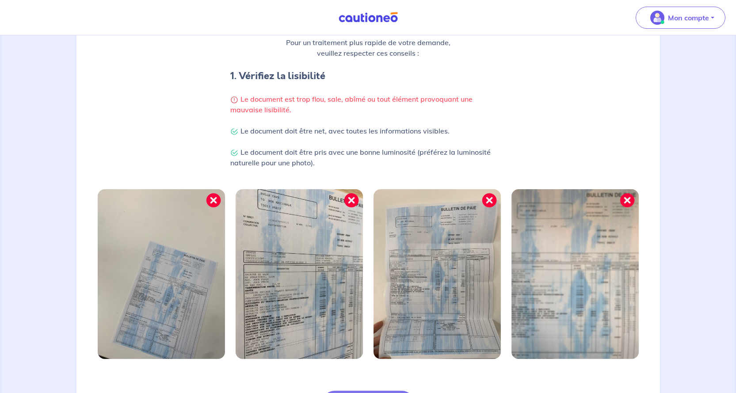
scroll to position [240, 0]
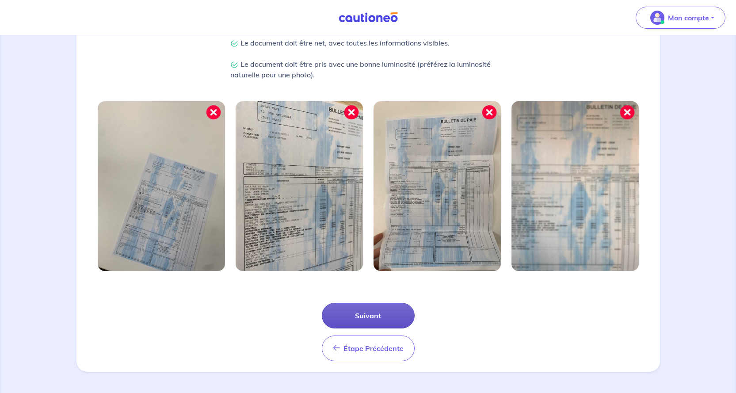
click at [368, 316] on button "Suivant" at bounding box center [368, 316] width 93 height 26
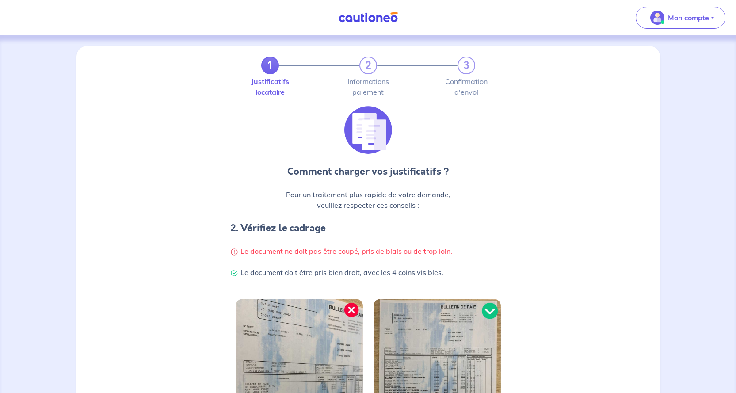
scroll to position [198, 0]
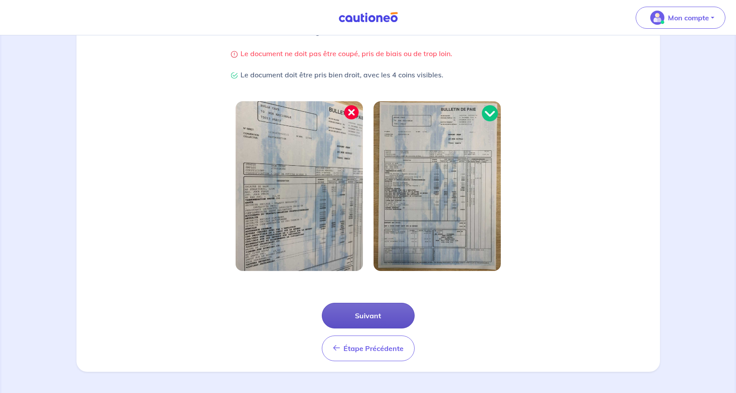
click at [367, 314] on button "Suivant" at bounding box center [368, 316] width 93 height 26
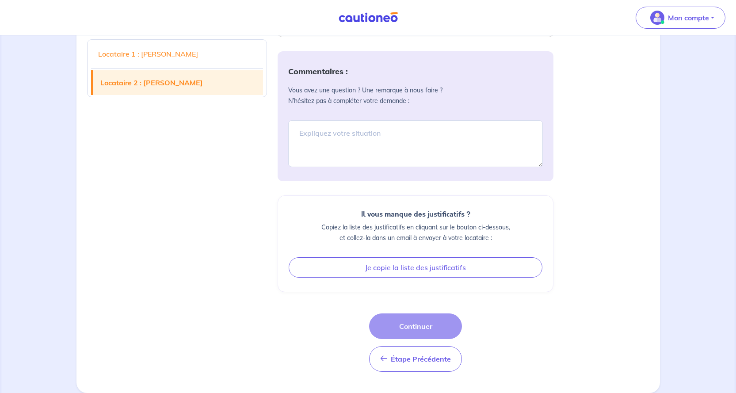
scroll to position [1634, 0]
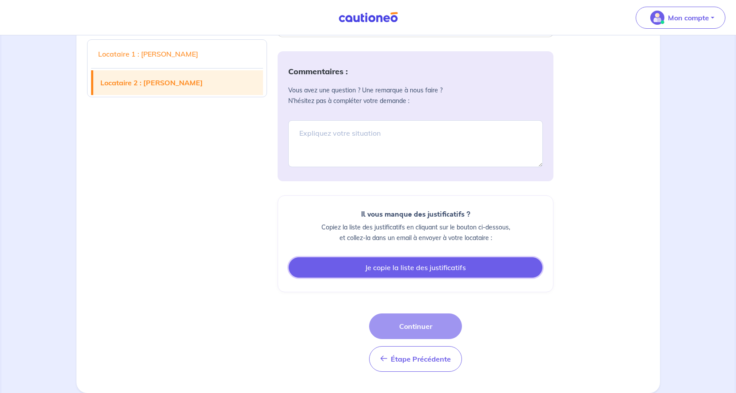
click at [423, 267] on button "Je copie la liste des justificatifs" at bounding box center [416, 267] width 254 height 20
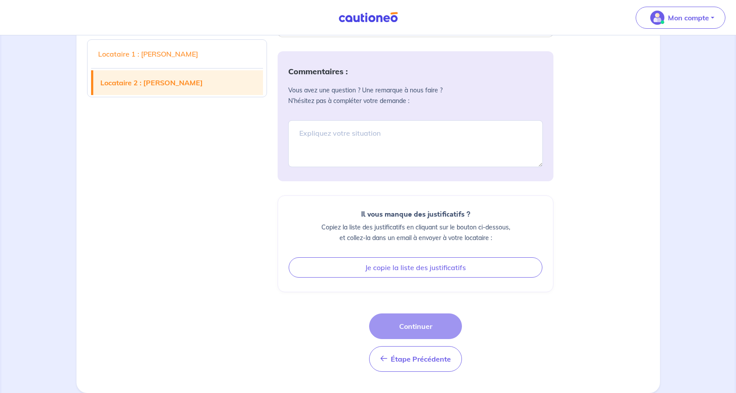
click at [421, 325] on div "Étape Précédente Étape Précédente Continuer" at bounding box center [415, 343] width 93 height 58
click at [421, 327] on div "Étape Précédente Étape Précédente Continuer" at bounding box center [415, 343] width 93 height 58
click at [402, 358] on span "Étape Précédente" at bounding box center [421, 359] width 60 height 9
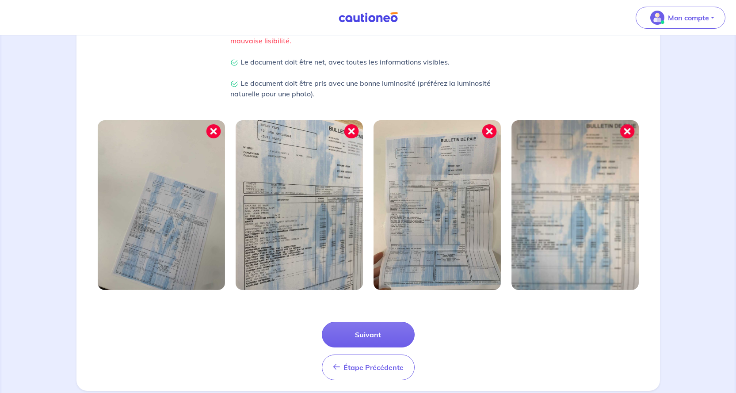
scroll to position [240, 0]
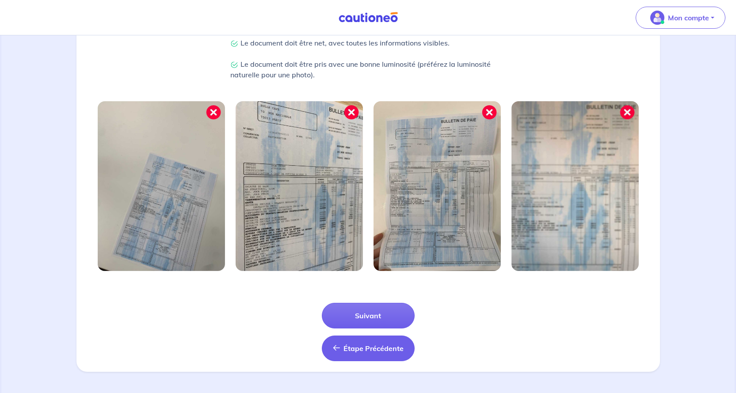
click at [353, 347] on span "Étape Précédente" at bounding box center [374, 348] width 60 height 9
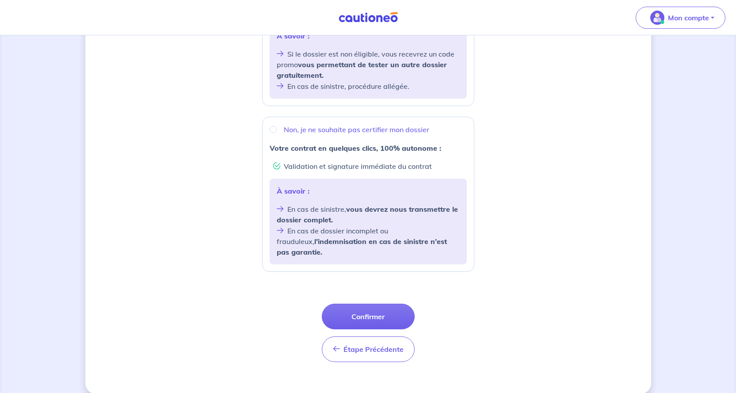
scroll to position [268, 0]
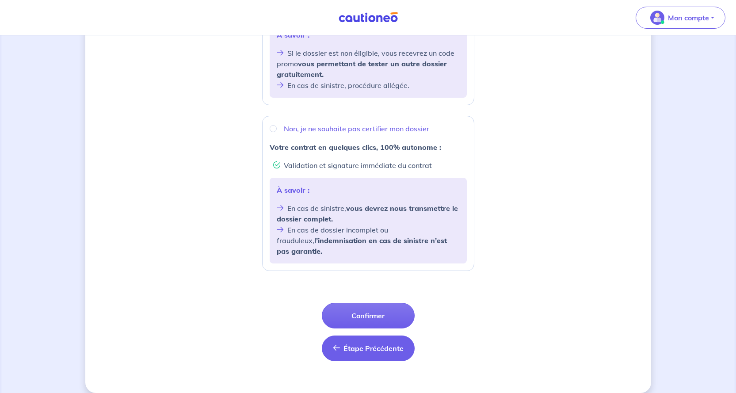
click at [364, 344] on span "Étape Précédente" at bounding box center [374, 348] width 60 height 9
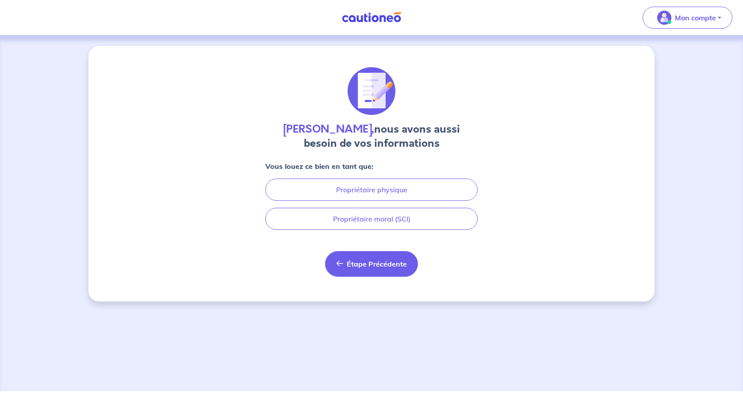
click at [373, 264] on span "Étape Précédente" at bounding box center [377, 264] width 60 height 9
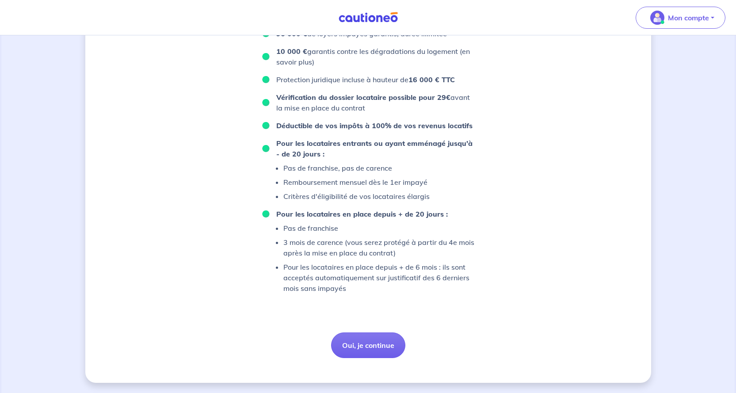
scroll to position [533, 0]
click at [367, 344] on button "Oui, je continue" at bounding box center [368, 345] width 74 height 26
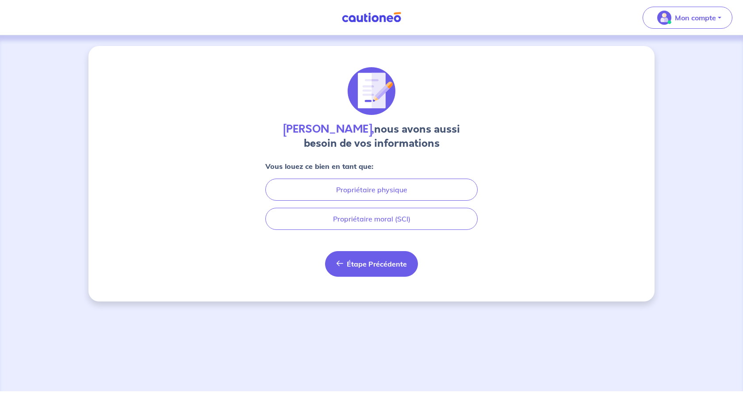
click at [357, 264] on span "Étape Précédente" at bounding box center [377, 264] width 60 height 9
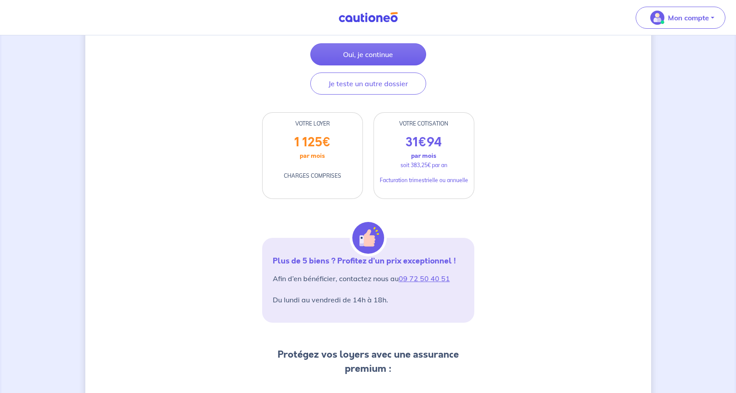
scroll to position [46, 0]
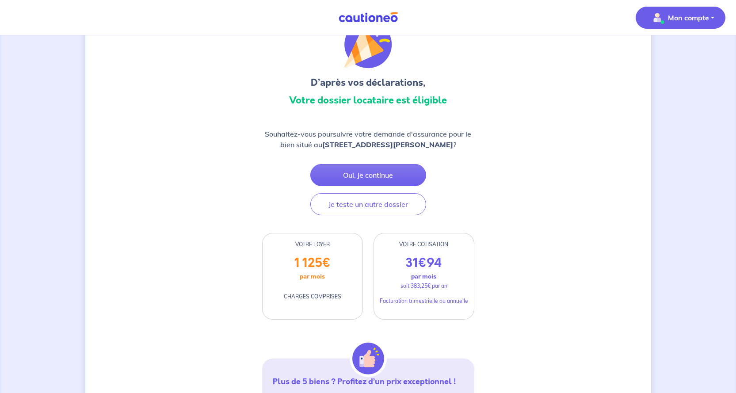
click at [712, 17] on button "Mon compte" at bounding box center [681, 18] width 90 height 22
click at [658, 75] on link "Me déconnecter" at bounding box center [671, 76] width 71 height 14
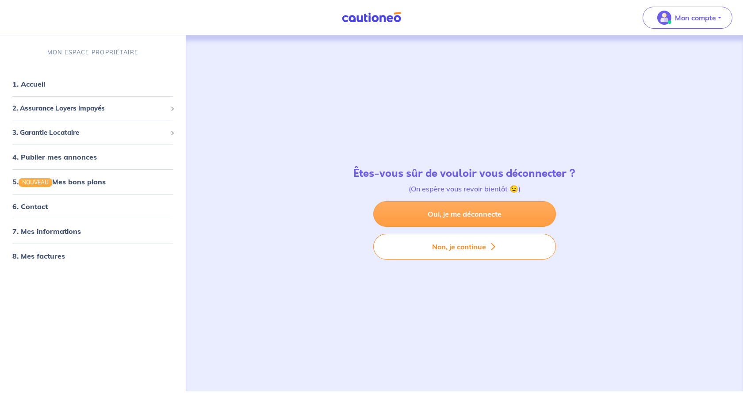
click at [440, 217] on link "Oui, je me déconnecte" at bounding box center [464, 214] width 183 height 26
